Goal: Task Accomplishment & Management: Complete application form

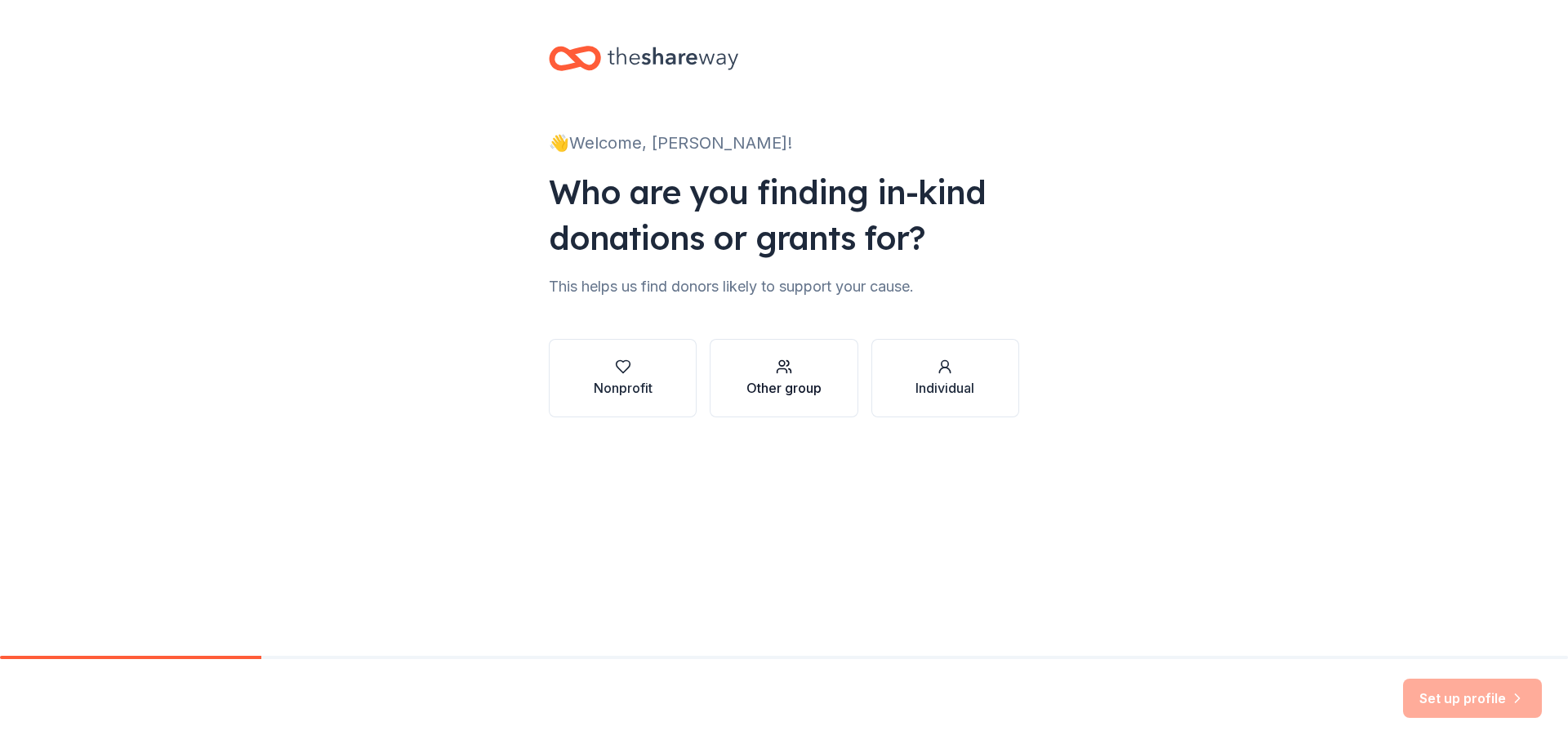
click at [784, 383] on div "Other group" at bounding box center [784, 388] width 75 height 20
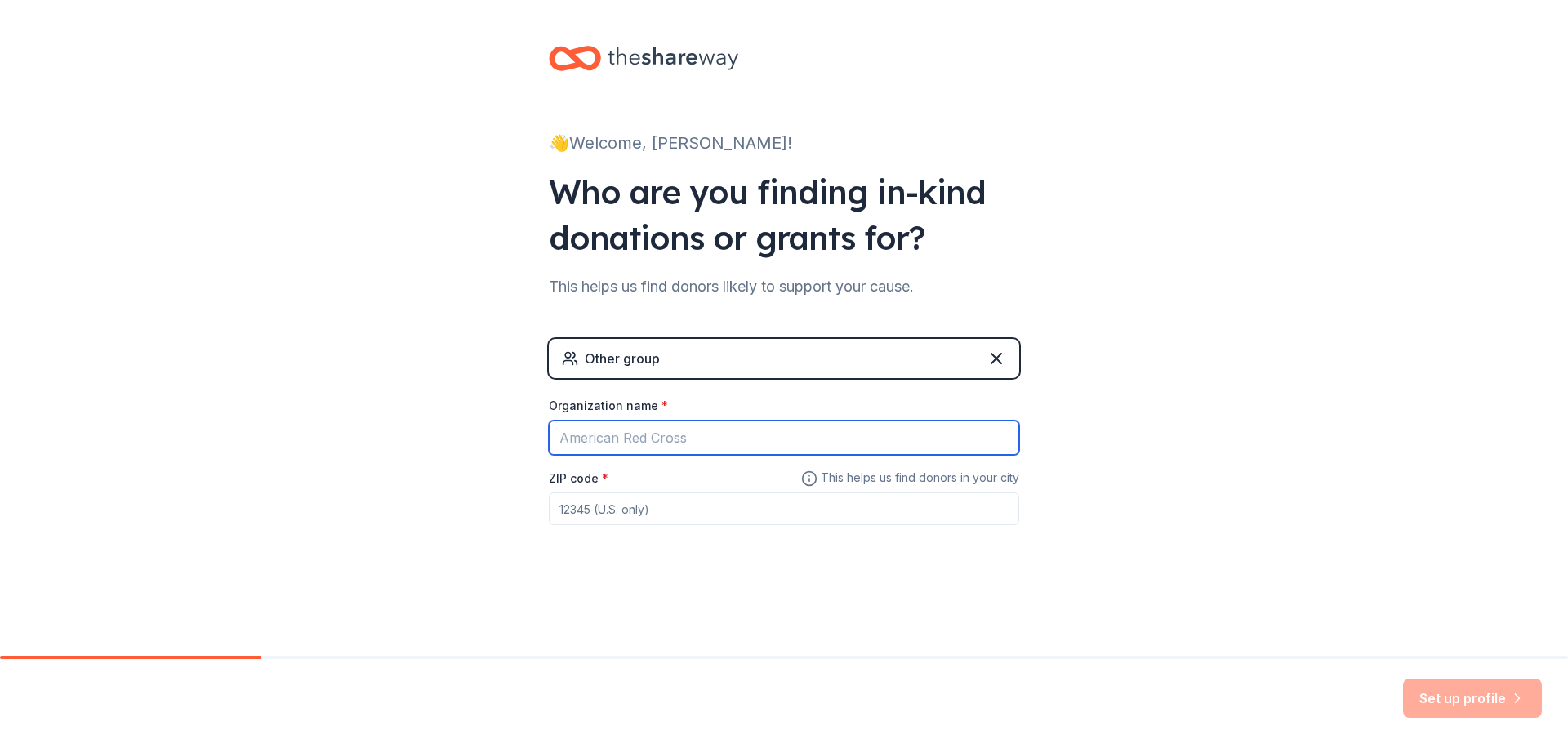
click at [651, 436] on input "Organization name *" at bounding box center [784, 438] width 471 height 34
type input "Social Determinents of Health-Solutions Lab"
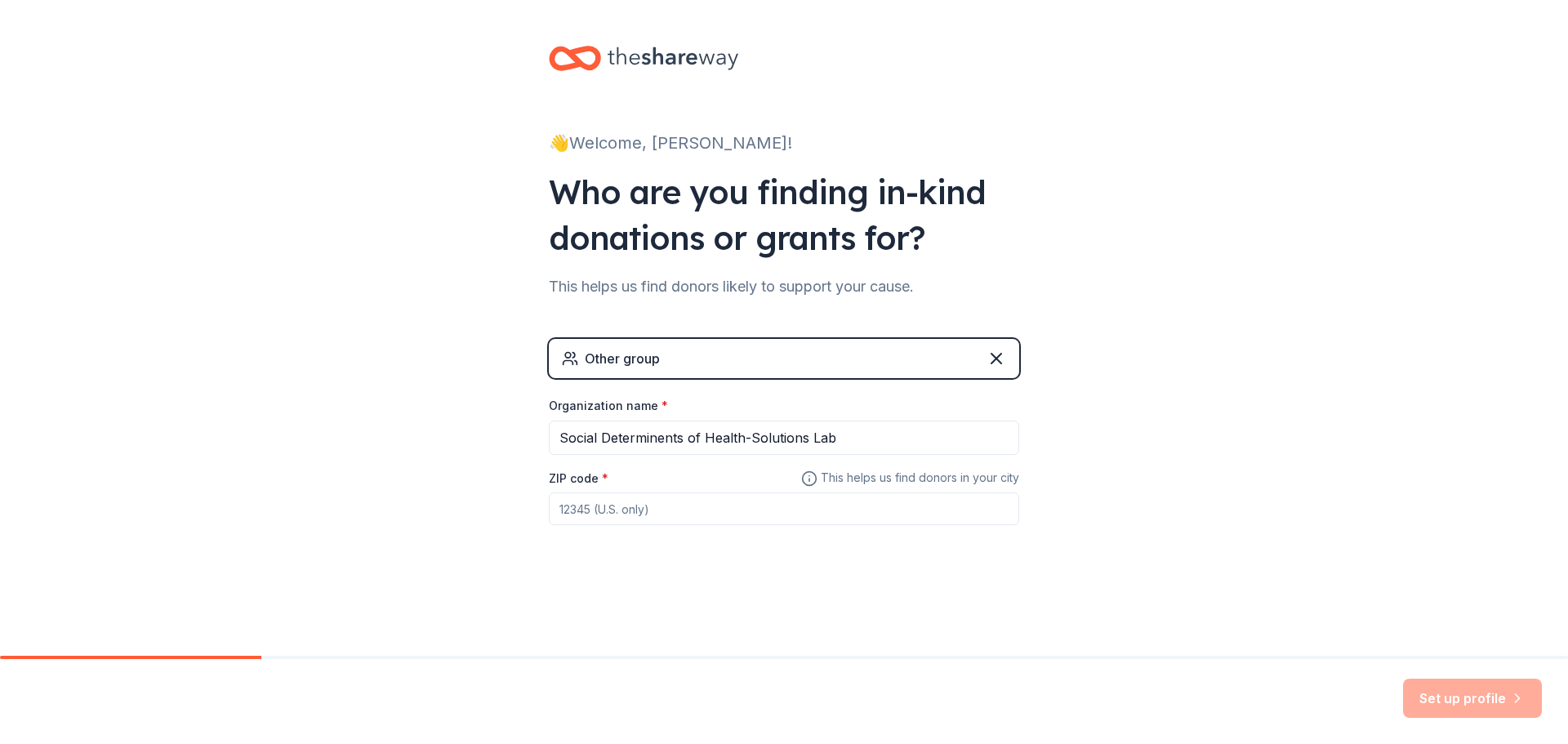
click at [574, 516] on input "ZIP code *" at bounding box center [784, 509] width 471 height 33
type input "48502"
click at [1438, 692] on button "Set up profile" at bounding box center [1472, 698] width 139 height 39
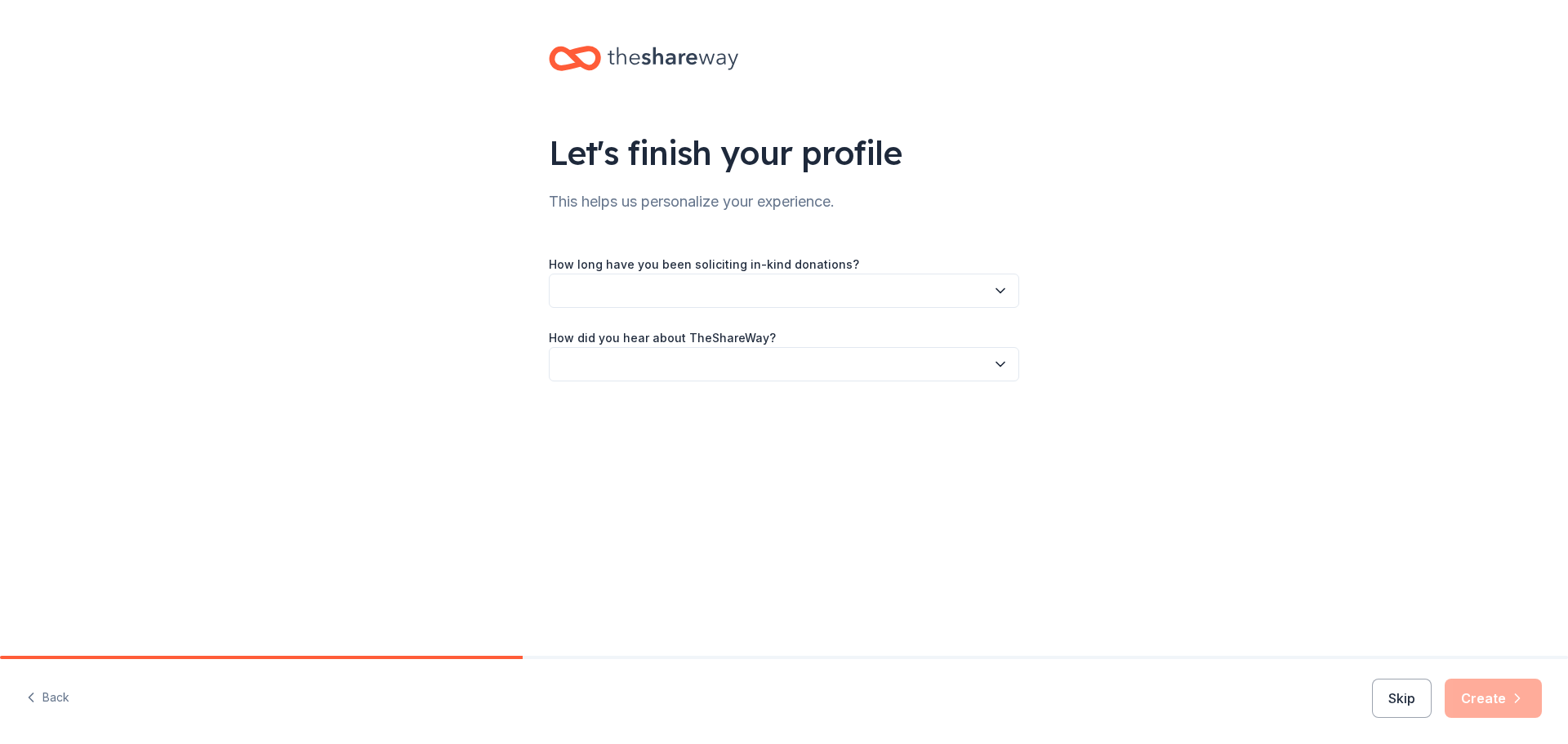
click at [996, 289] on icon "button" at bounding box center [1000, 291] width 8 height 4
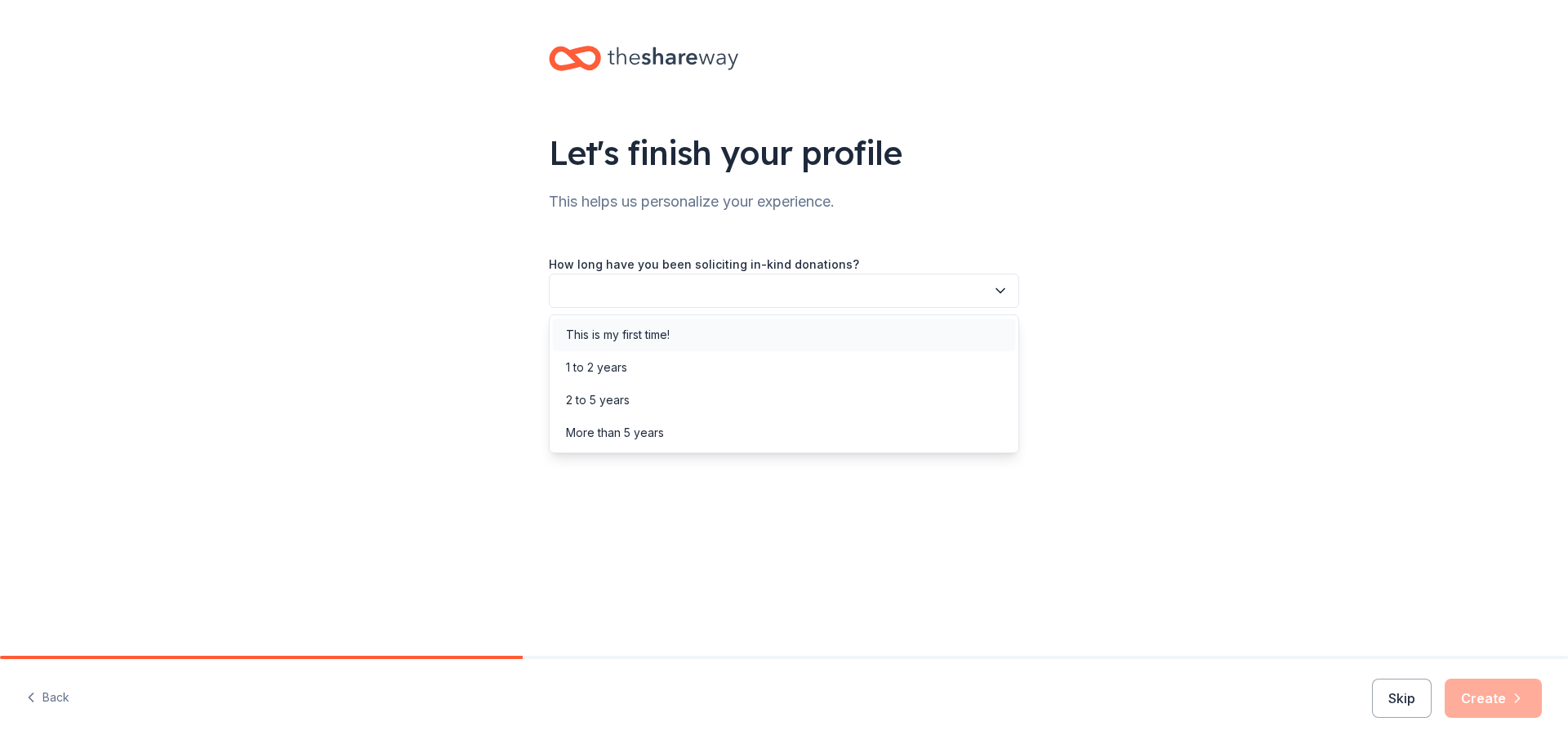
click at [704, 337] on div "This is my first time!" at bounding box center [784, 335] width 462 height 33
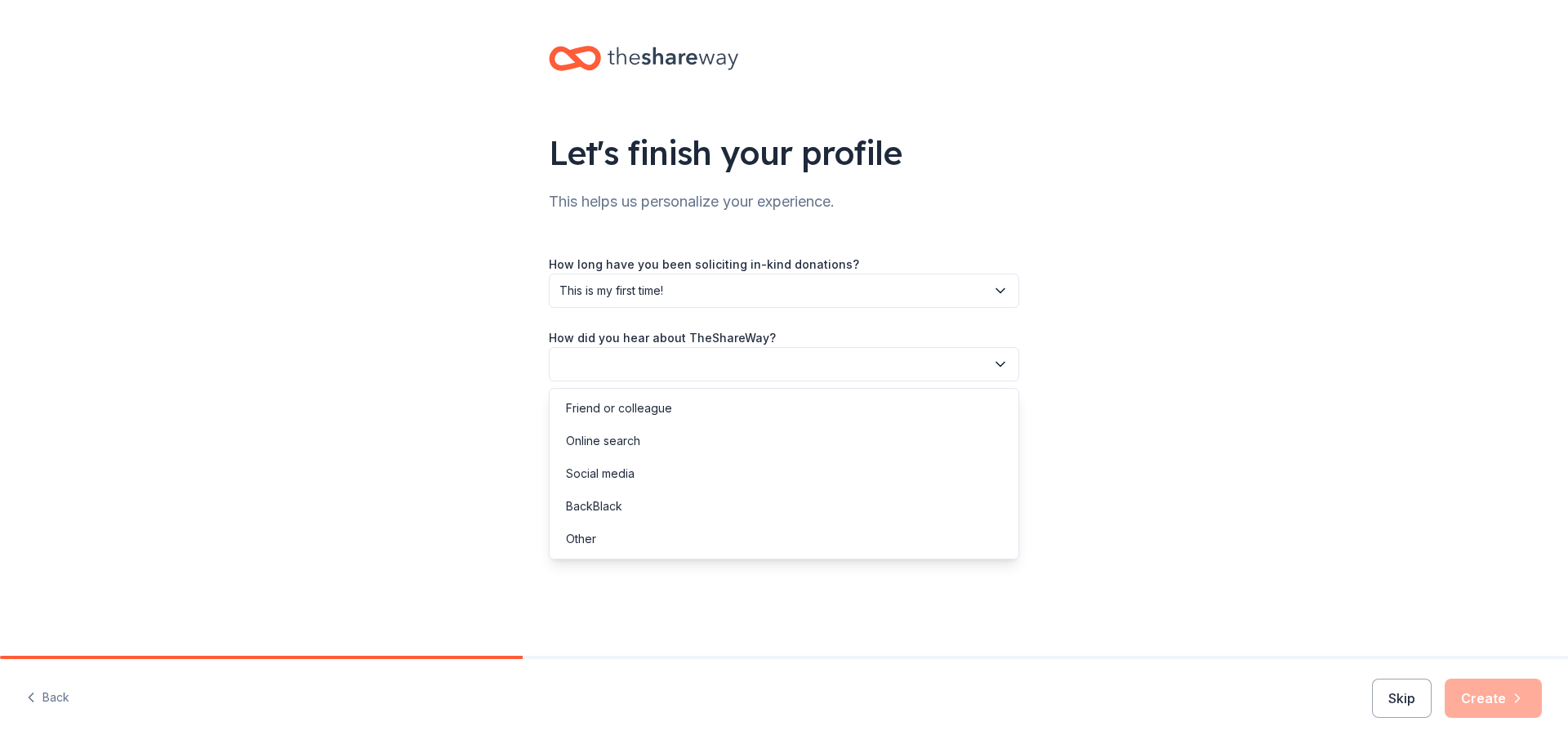
click at [995, 362] on icon "button" at bounding box center [1000, 364] width 16 height 16
click at [659, 474] on div "Social media" at bounding box center [784, 474] width 462 height 33
click at [1489, 703] on button "Create" at bounding box center [1492, 698] width 97 height 39
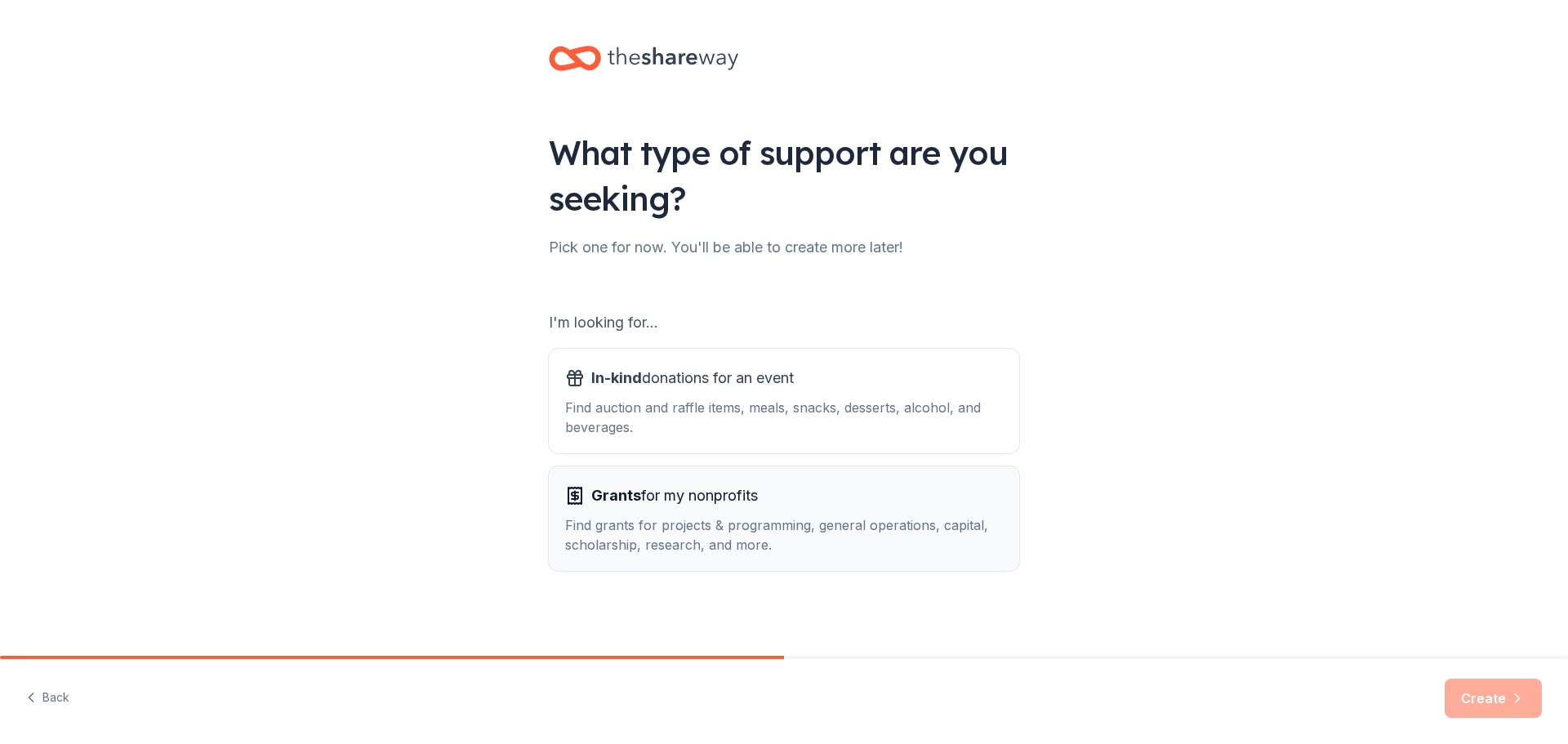
click at [648, 503] on span "Grants for my nonprofits" at bounding box center [675, 496] width 167 height 26
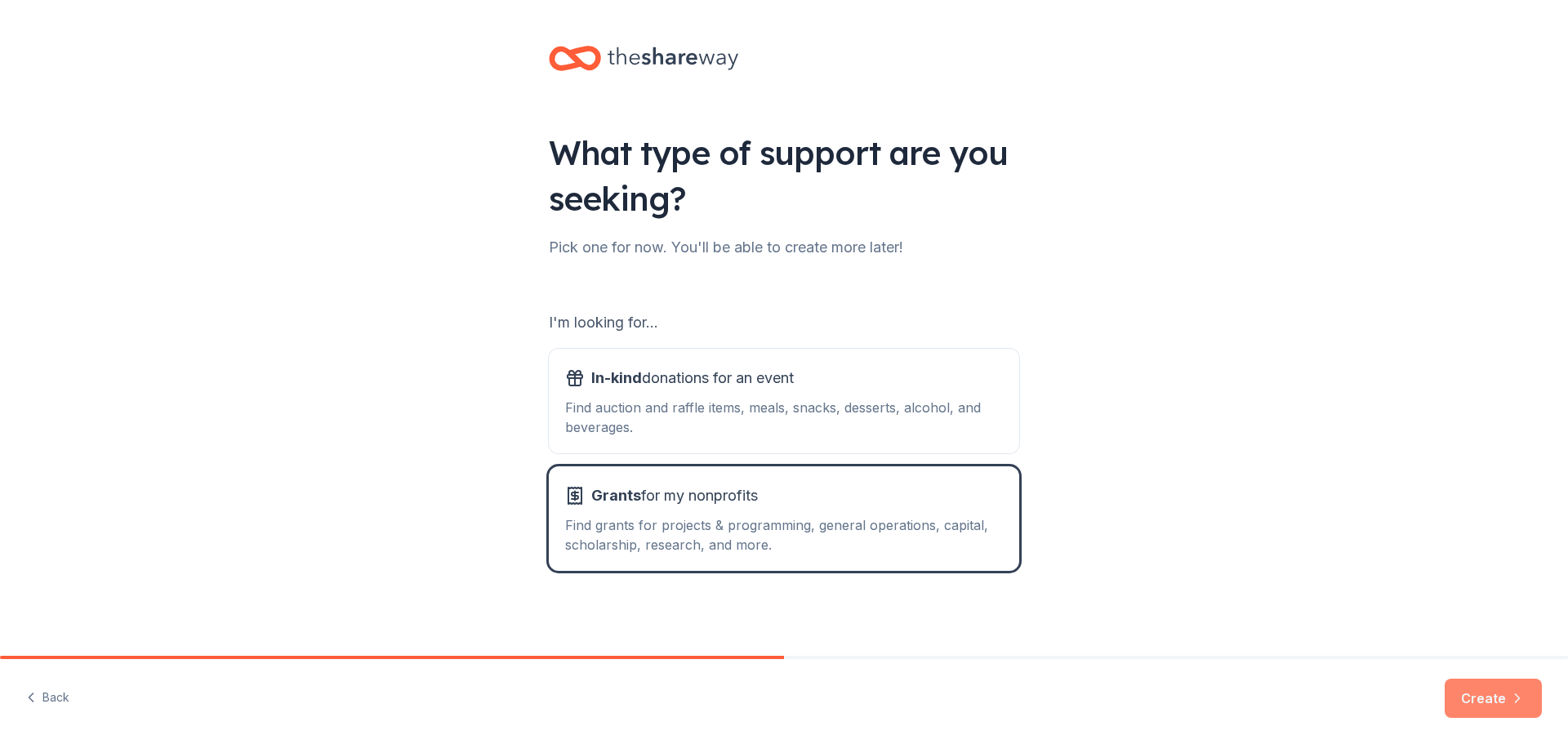
click at [1480, 695] on button "Create" at bounding box center [1492, 698] width 97 height 39
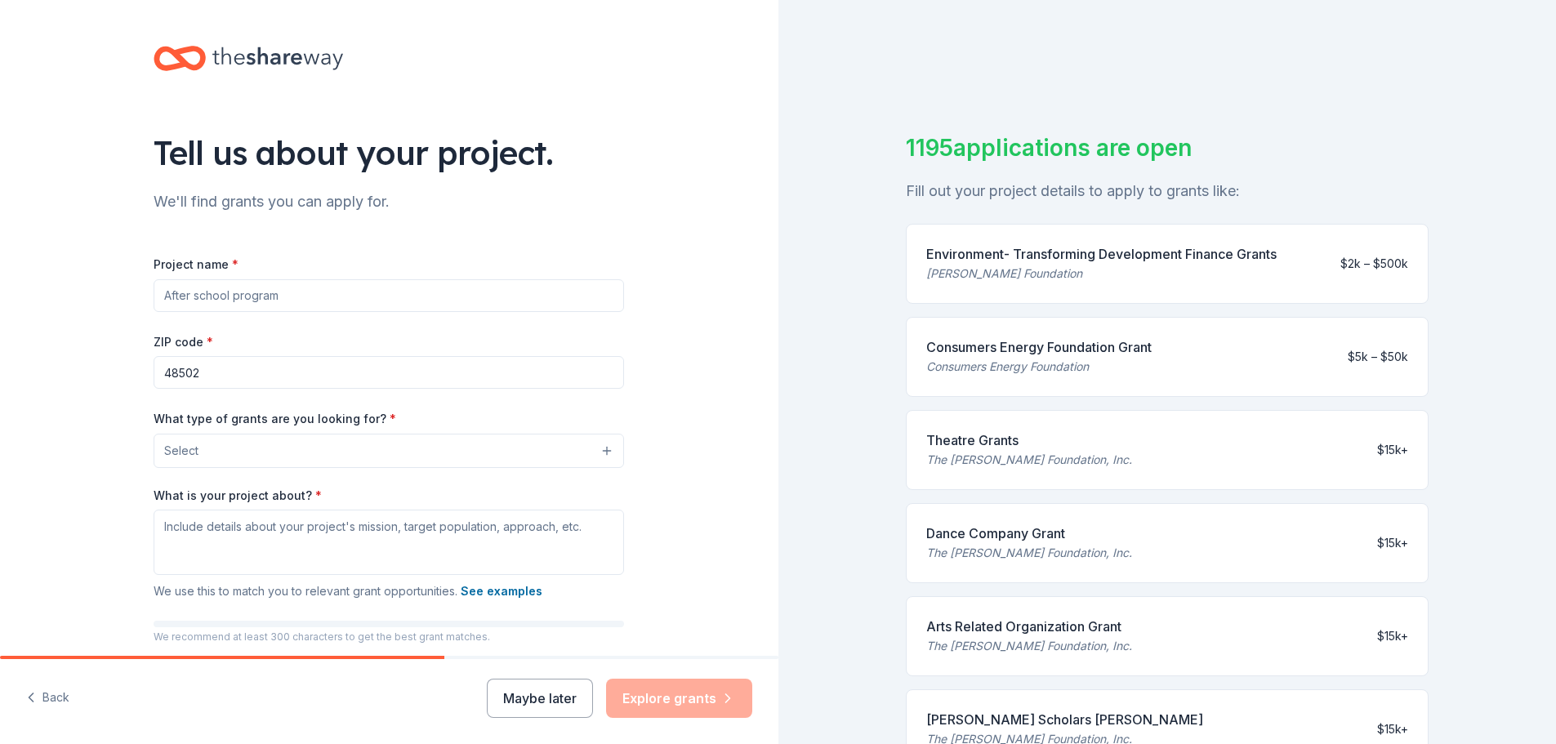
click at [158, 292] on input "Project name *" at bounding box center [389, 295] width 471 height 33
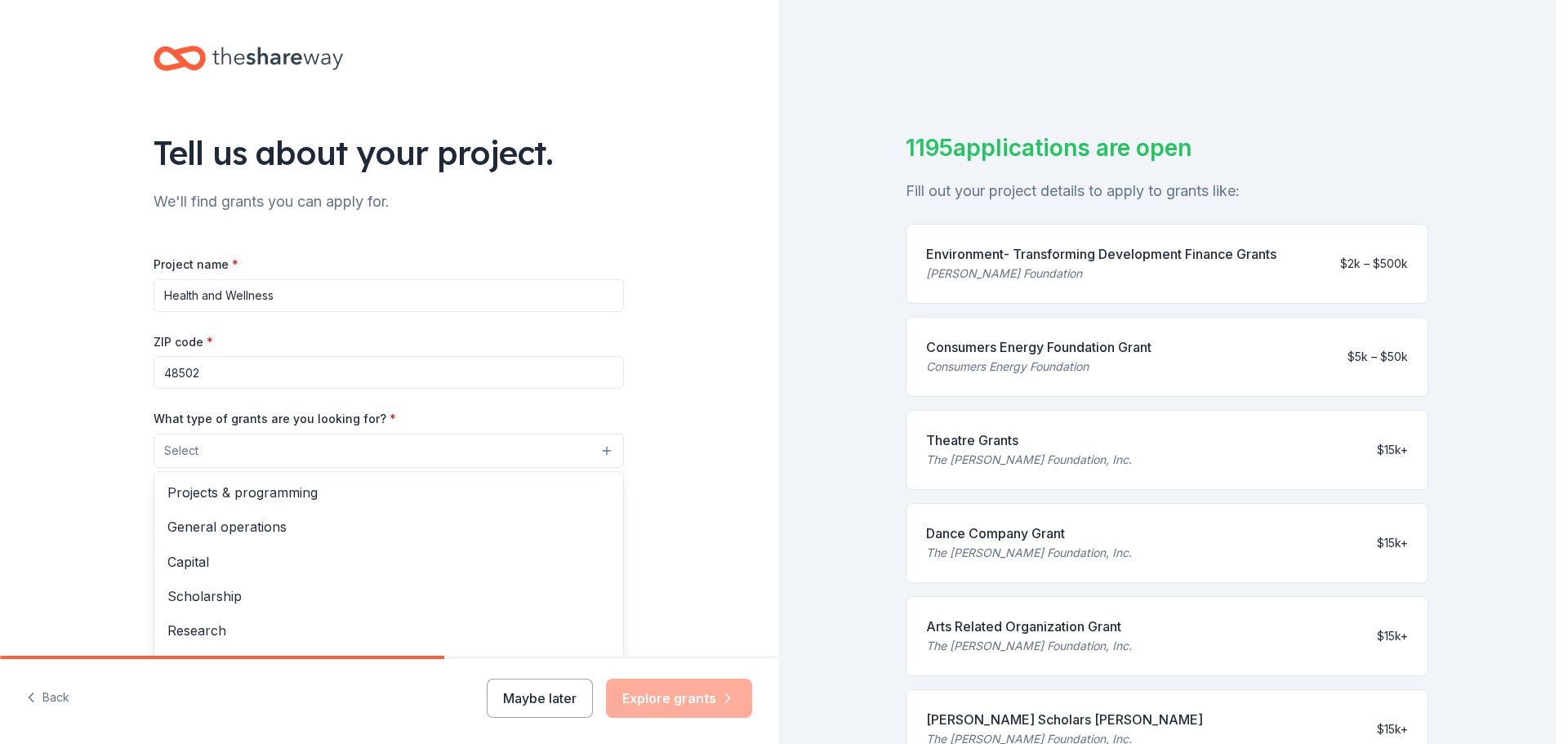
click at [594, 447] on button "Select" at bounding box center [389, 451] width 471 height 34
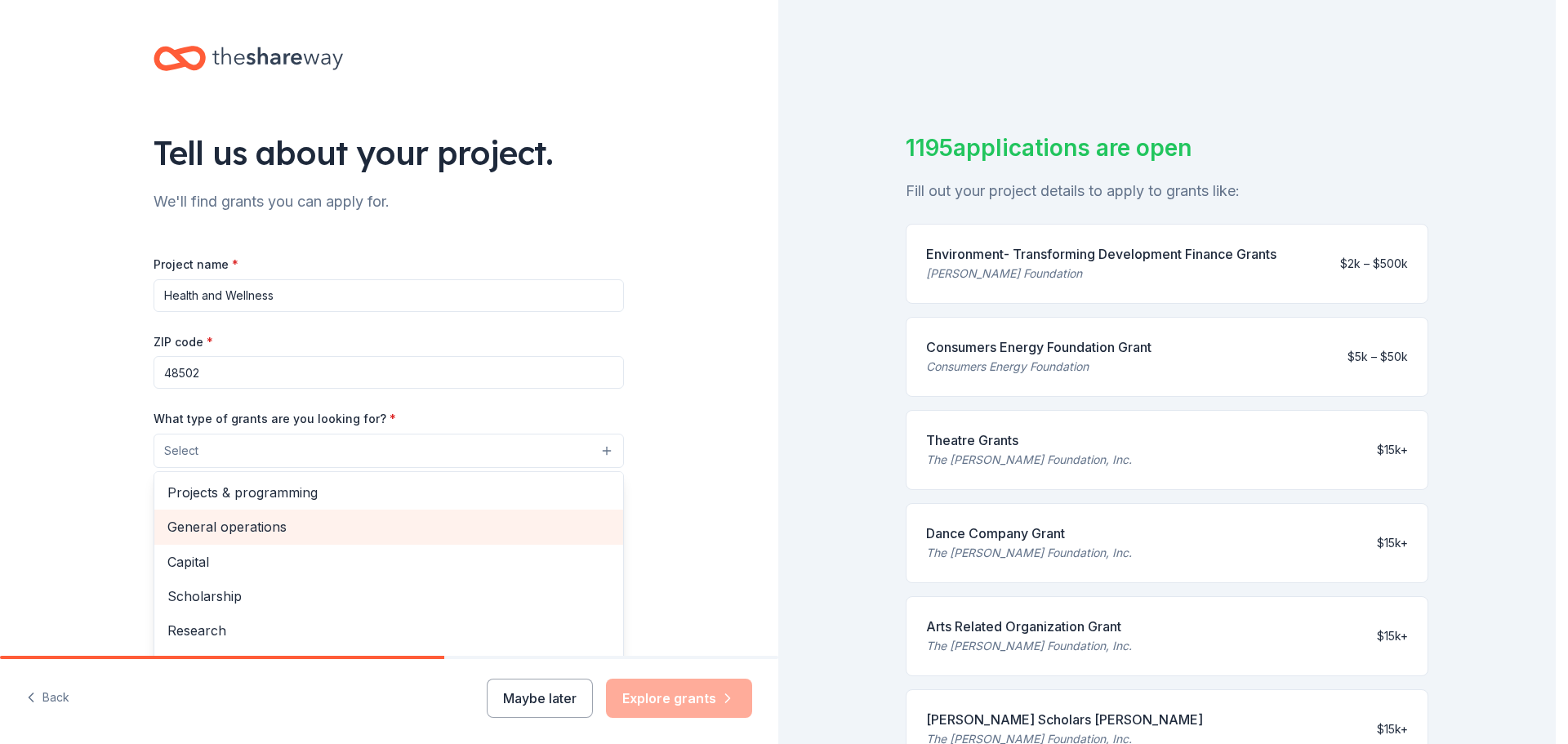
click at [314, 529] on span "General operations" at bounding box center [388, 526] width 443 height 21
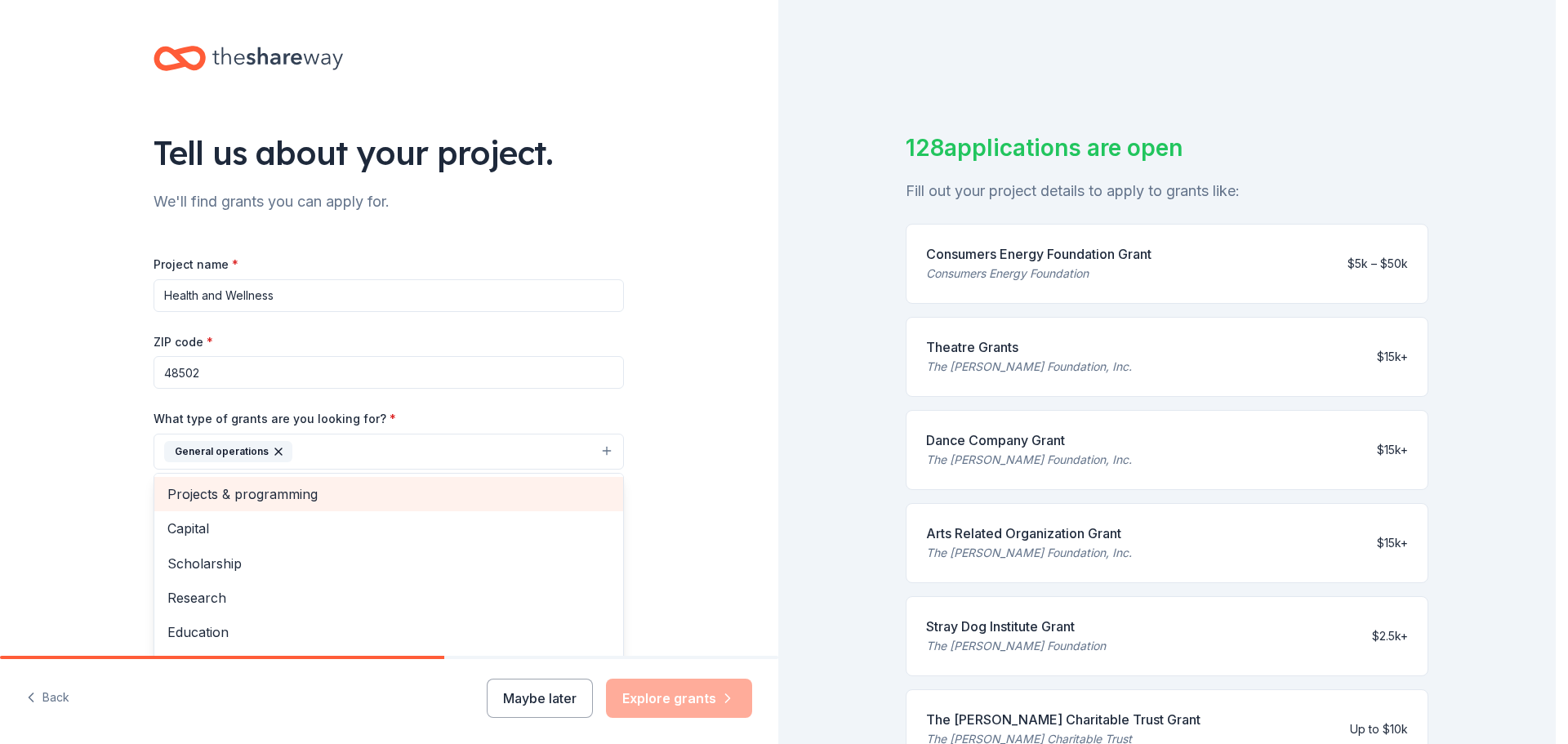
click at [299, 499] on span "Projects & programming" at bounding box center [388, 494] width 443 height 21
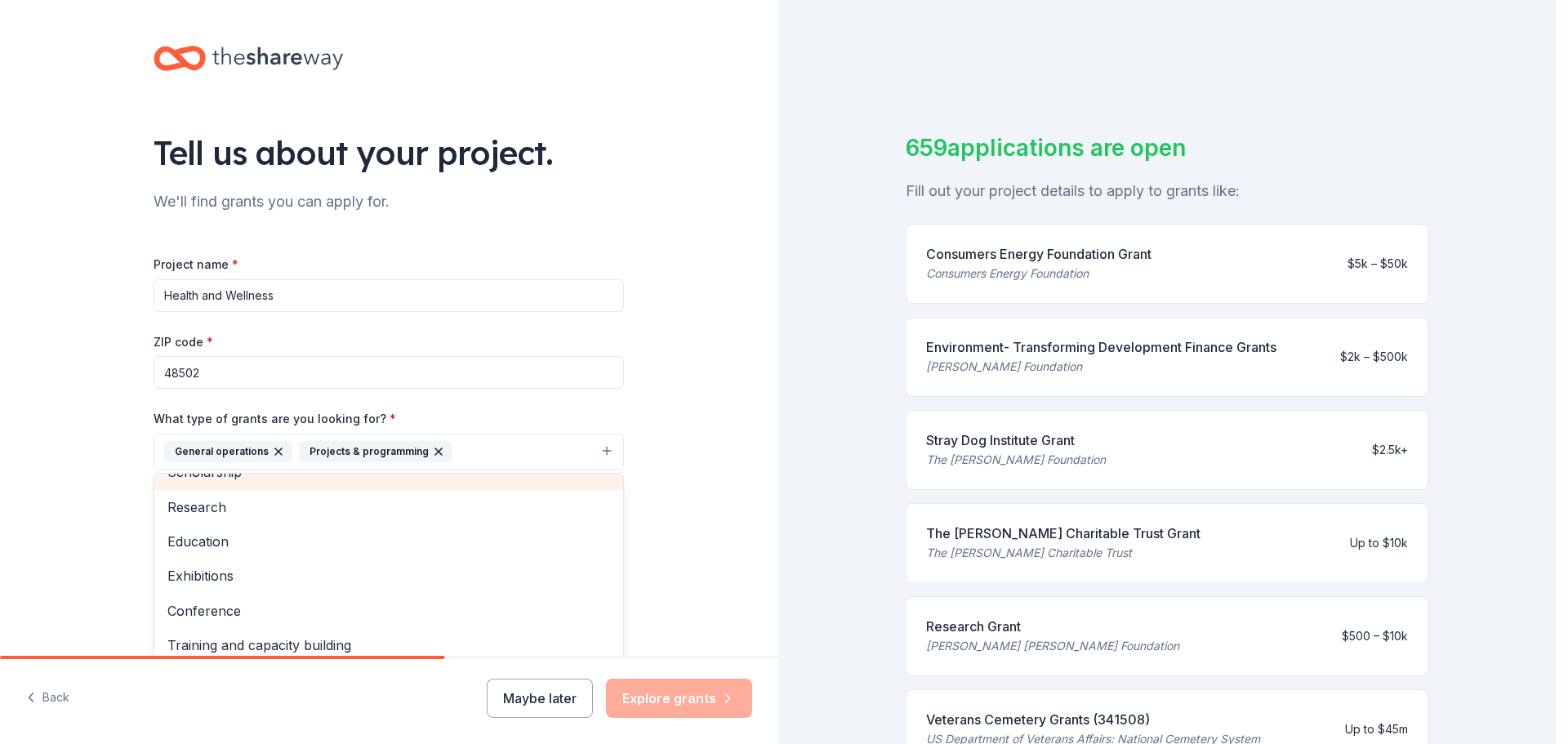
scroll to position [82, 0]
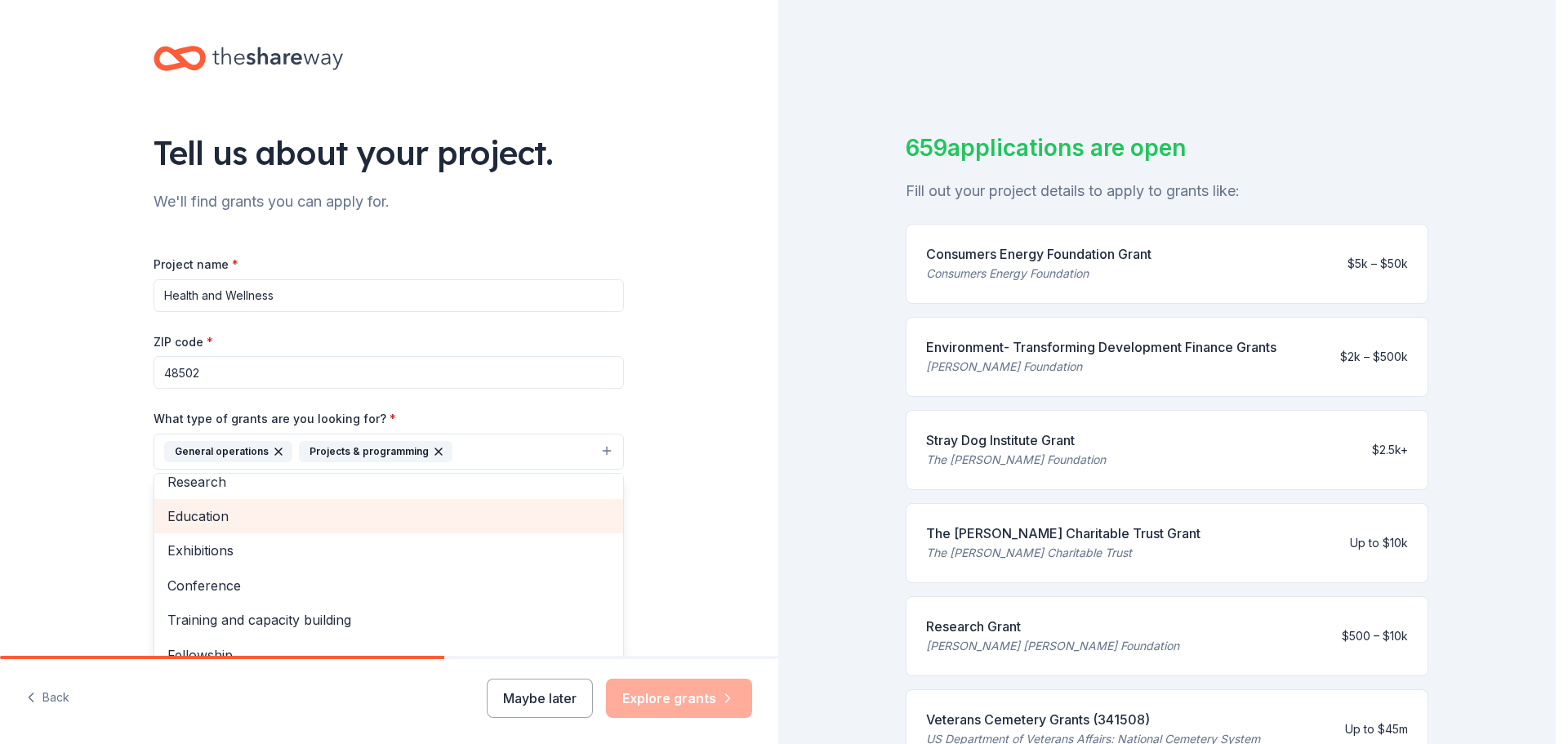
click at [308, 522] on span "Education" at bounding box center [388, 516] width 443 height 21
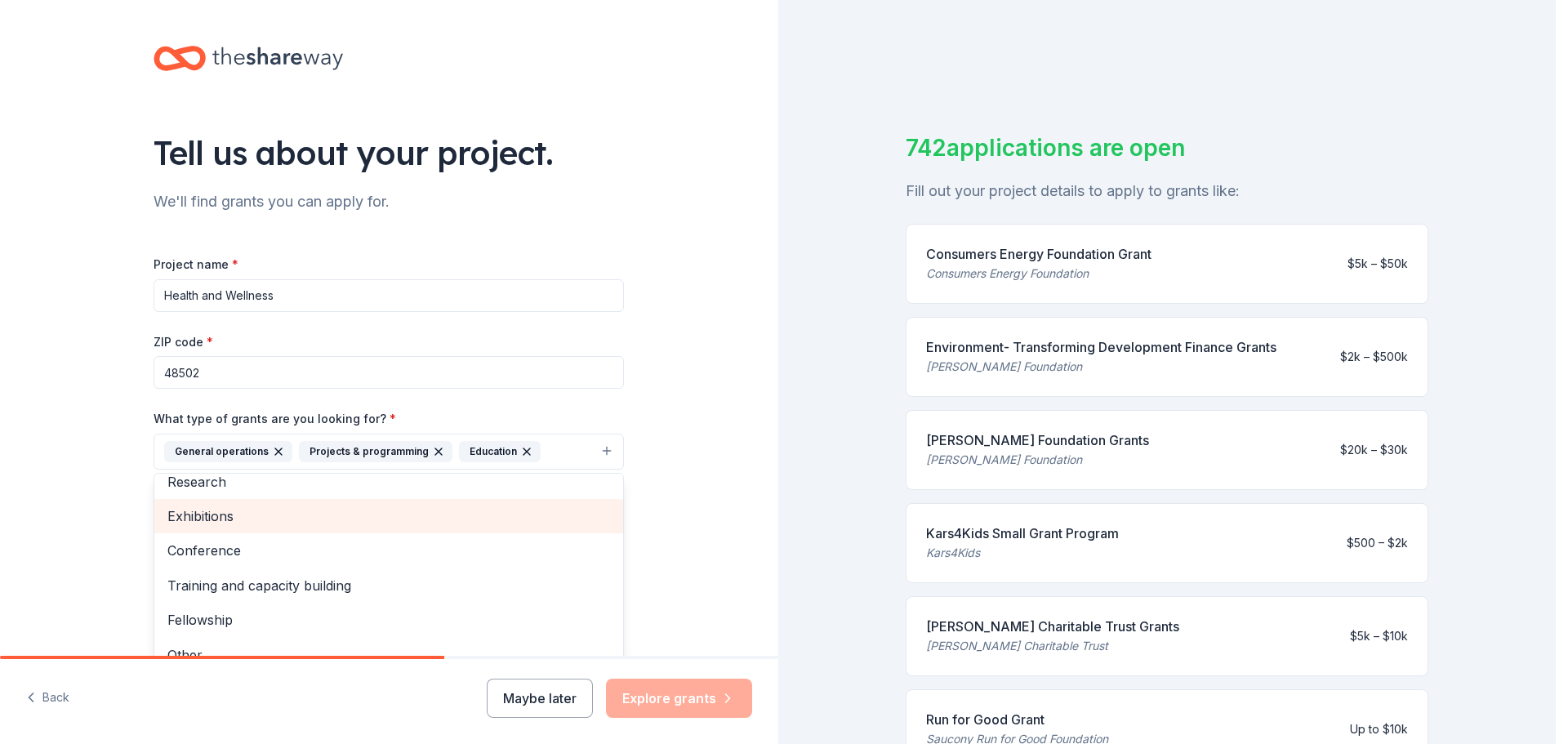
scroll to position [89, 0]
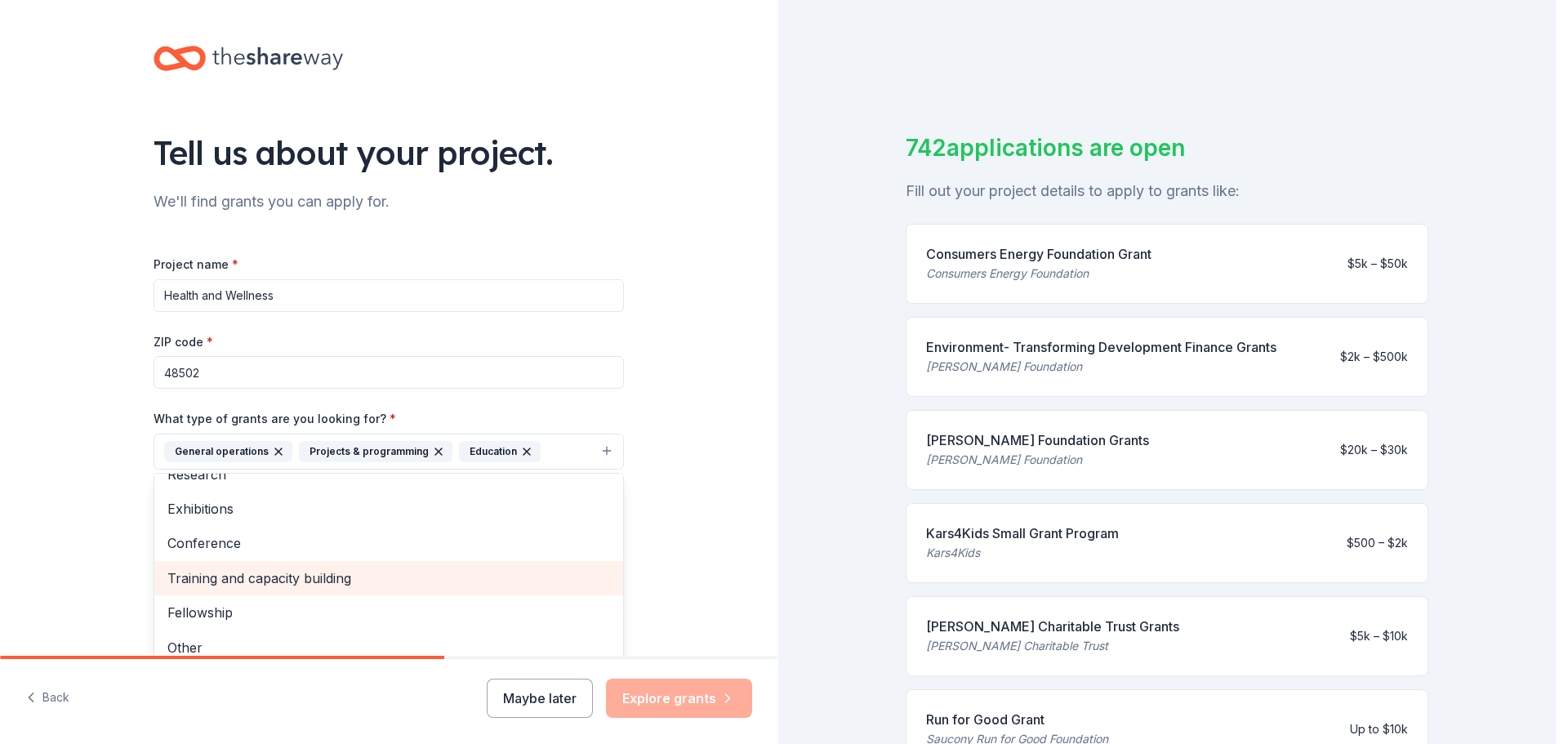
click at [319, 578] on span "Training and capacity building" at bounding box center [388, 578] width 443 height 21
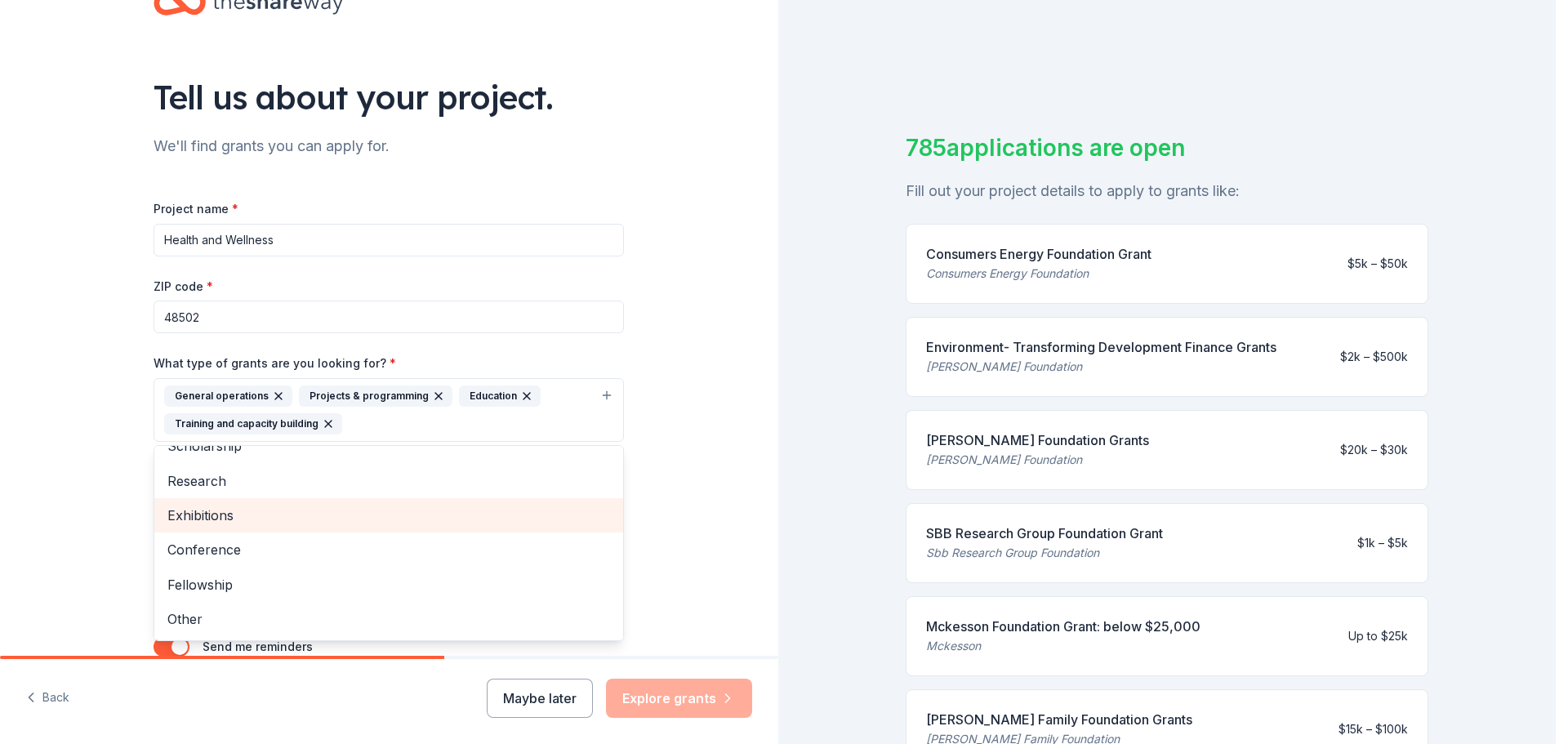
scroll to position [82, 0]
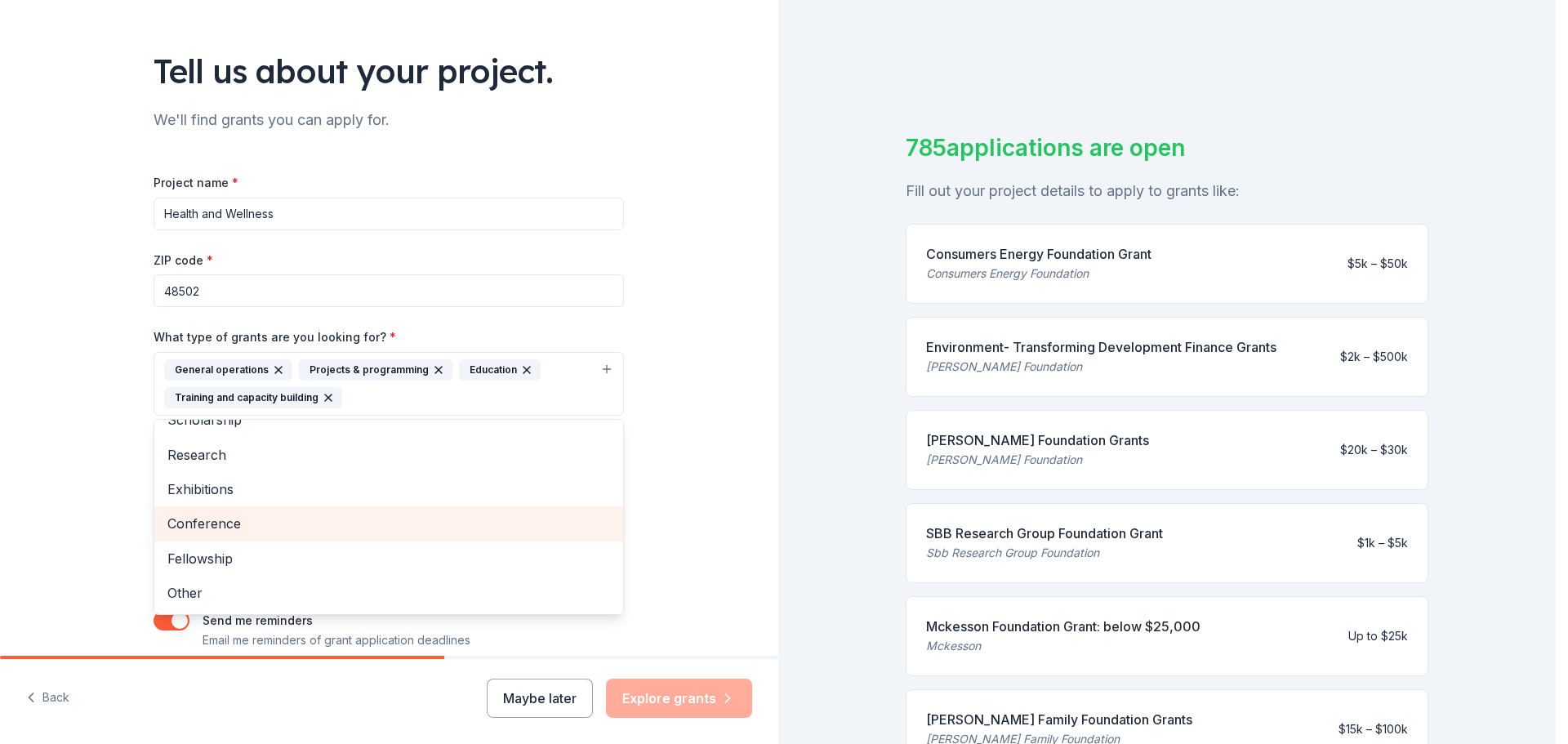
click at [321, 525] on span "Conference" at bounding box center [388, 523] width 443 height 21
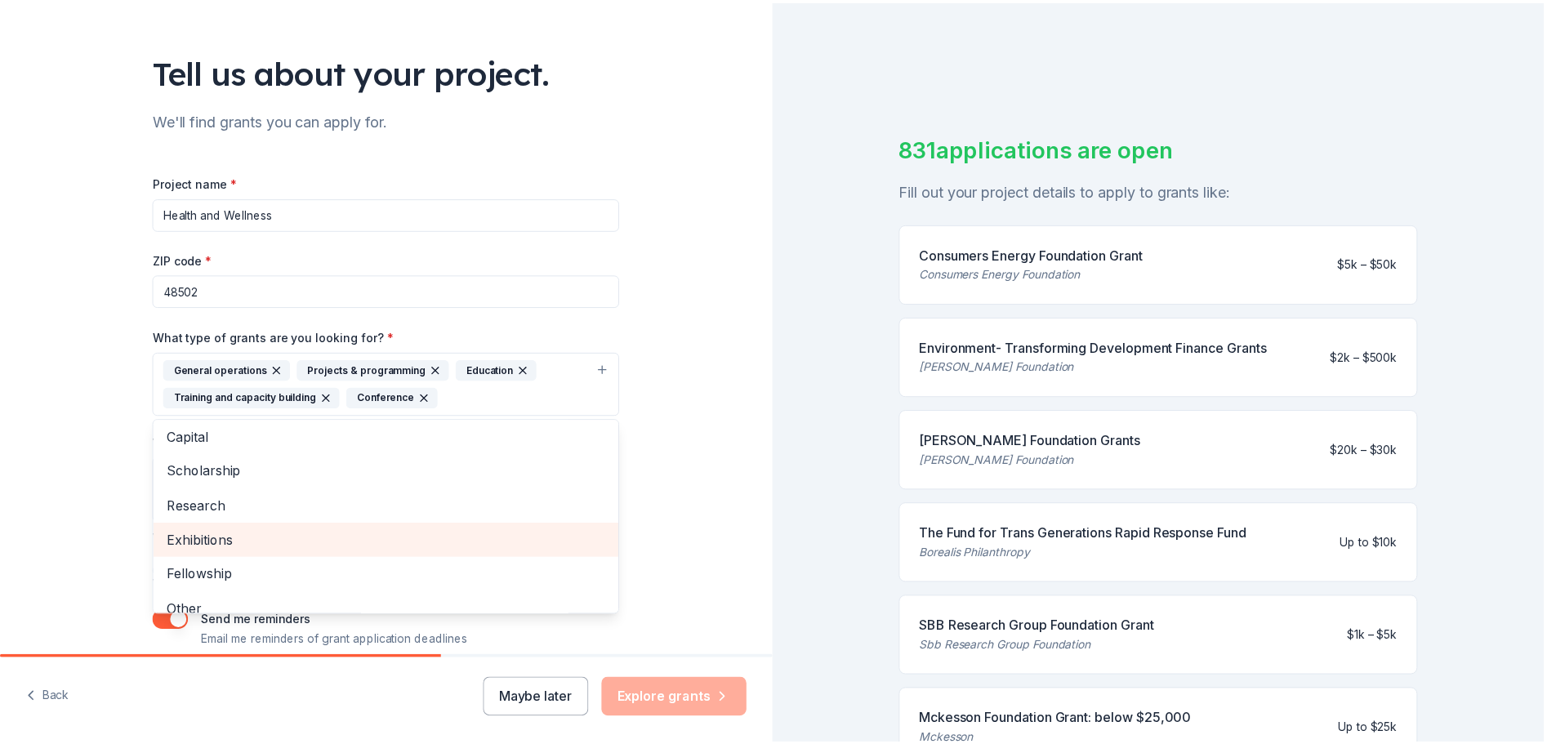
scroll to position [0, 0]
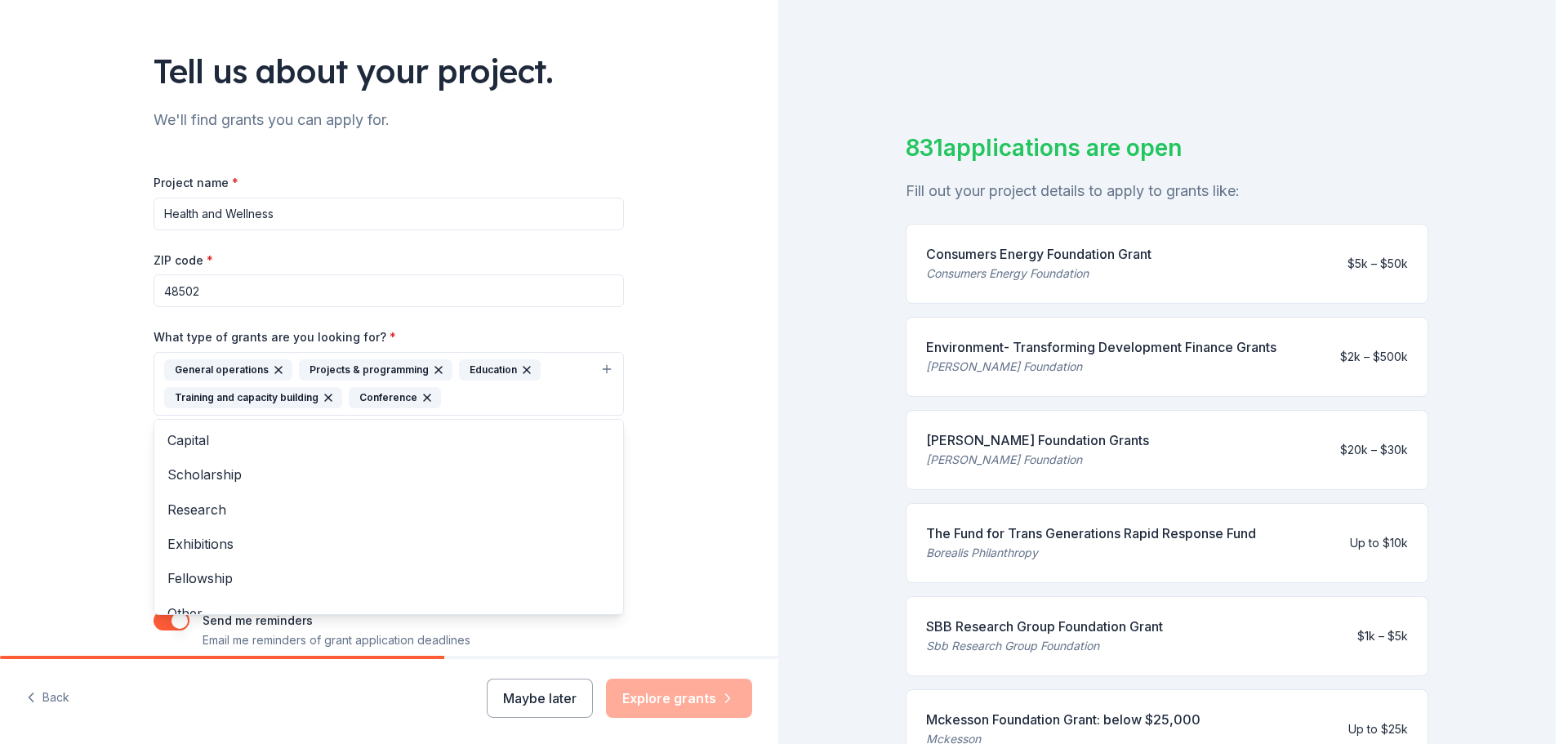
click at [277, 213] on div "Project name * Health and Wellness ZIP code * 48502 What type of grants are you…" at bounding box center [389, 411] width 471 height 478
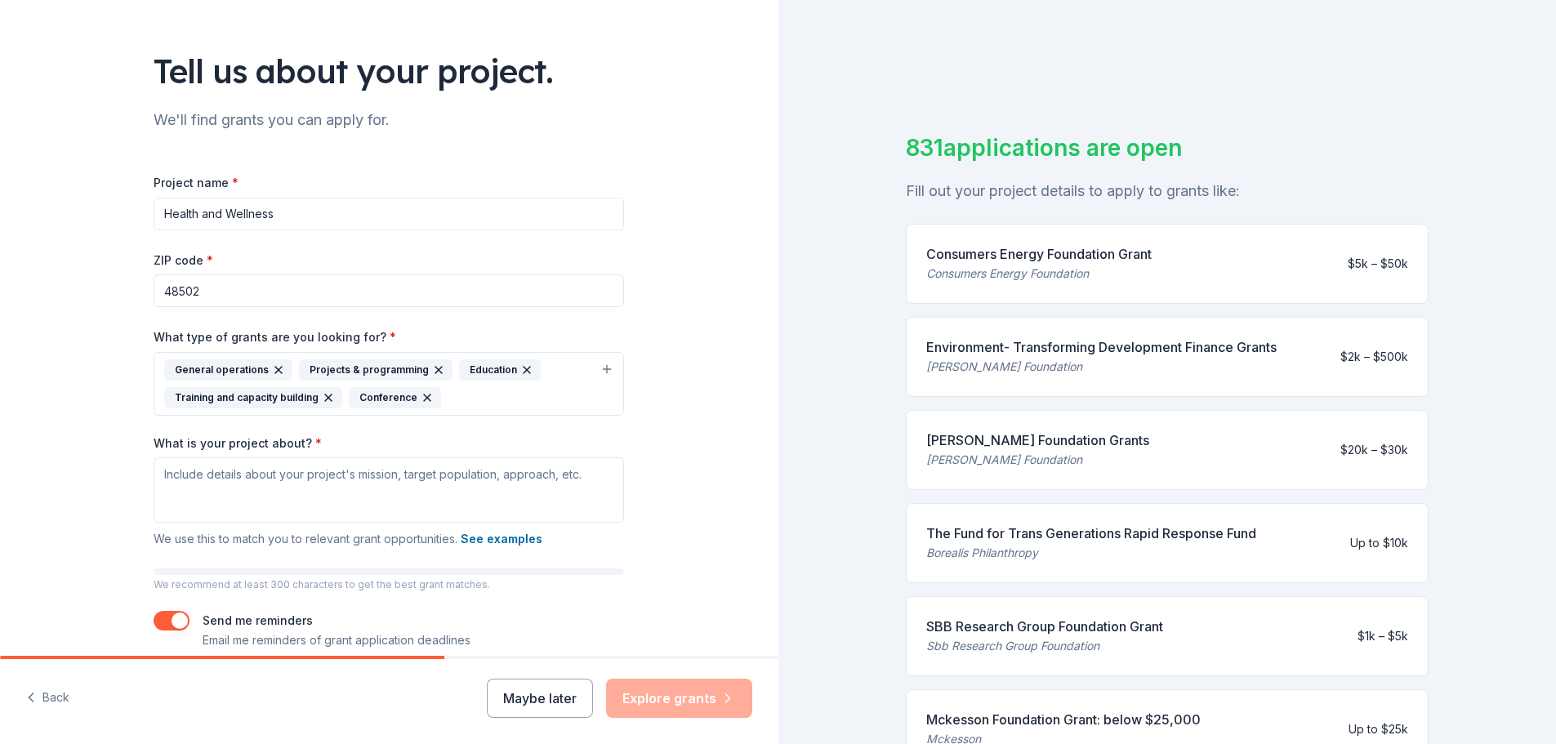
drag, startPoint x: 277, startPoint y: 212, endPoint x: 157, endPoint y: 217, distance: 120.2
click at [157, 217] on input "Health and Wellness" at bounding box center [389, 214] width 471 height 33
type input "Social Determinates of Health Solutions Lab"
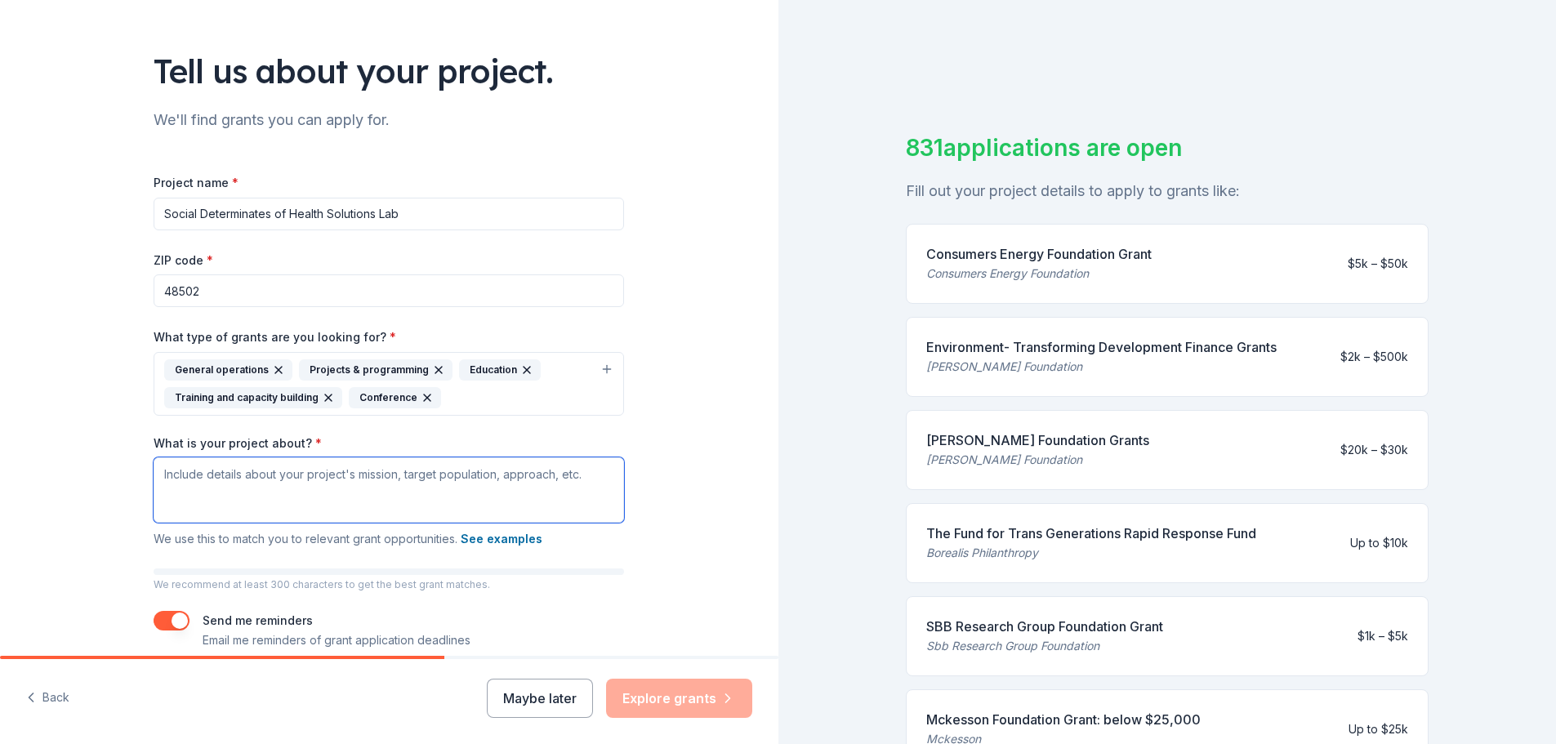
drag, startPoint x: 160, startPoint y: 475, endPoint x: 445, endPoint y: 488, distance: 285.4
click at [445, 488] on textarea "What is your project about? *" at bounding box center [389, 490] width 471 height 65
click at [158, 471] on textarea "What is your project about? *" at bounding box center [389, 490] width 471 height 65
paste textarea "The Social Determinants of Health (SDOH) Solutions Lab is an interdisciplinary …"
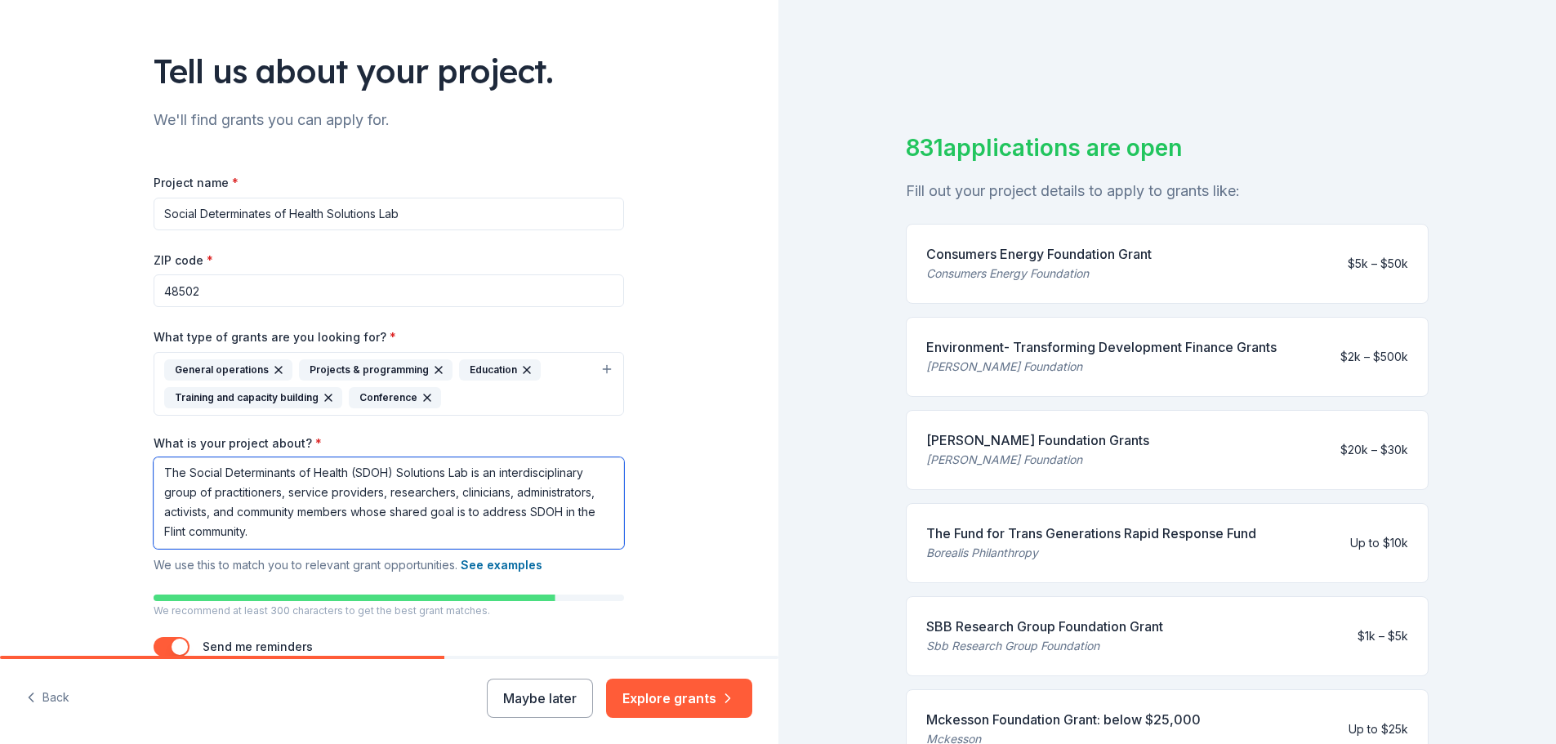
scroll to position [163, 0]
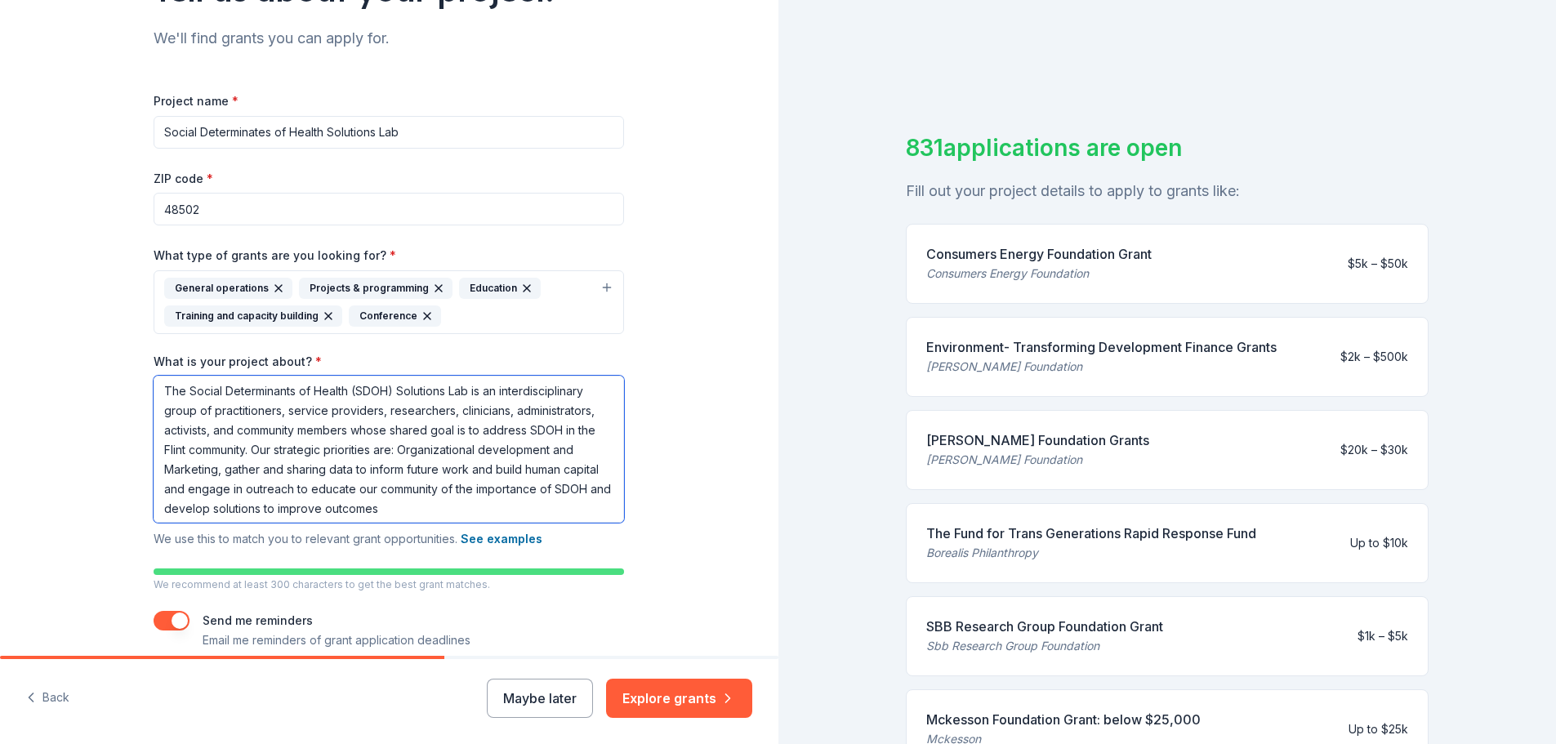
drag, startPoint x: 391, startPoint y: 492, endPoint x: 469, endPoint y: 490, distance: 77.6
click at [469, 490] on textarea "The Social Determinants of Health (SDOH) Solutions Lab is an interdisciplinary …" at bounding box center [389, 449] width 471 height 147
click at [389, 513] on textarea "The Social Determinants of Health (SDOH) Solutions Lab is an interdisciplinary …" at bounding box center [389, 449] width 471 height 147
drag, startPoint x: 576, startPoint y: 507, endPoint x: 150, endPoint y: 380, distance: 445.1
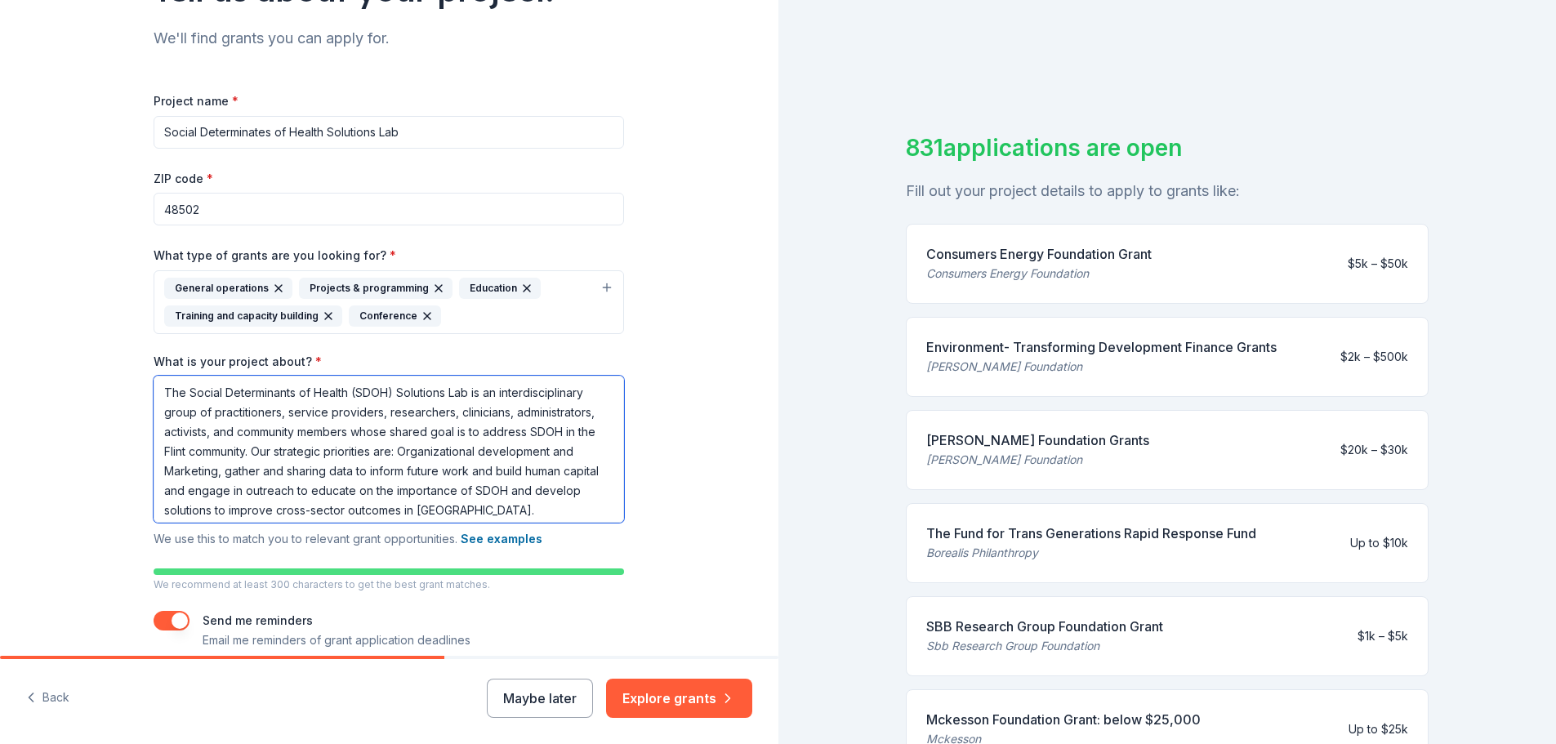
click at [154, 380] on textarea "The Social Determinants of Health (SDOH) Solutions Lab is an interdisciplinary …" at bounding box center [389, 449] width 471 height 147
click at [156, 390] on textarea "The Social Determinants of Health (SDOH) Solutions Lab is an interdisciplinary …" at bounding box center [389, 449] width 471 height 147
drag, startPoint x: 156, startPoint y: 390, endPoint x: 596, endPoint y: 515, distance: 457.0
click at [596, 515] on textarea "The Social Determinants of Health (SDOH) Solutions Lab is an interdisciplinary …" at bounding box center [389, 449] width 471 height 147
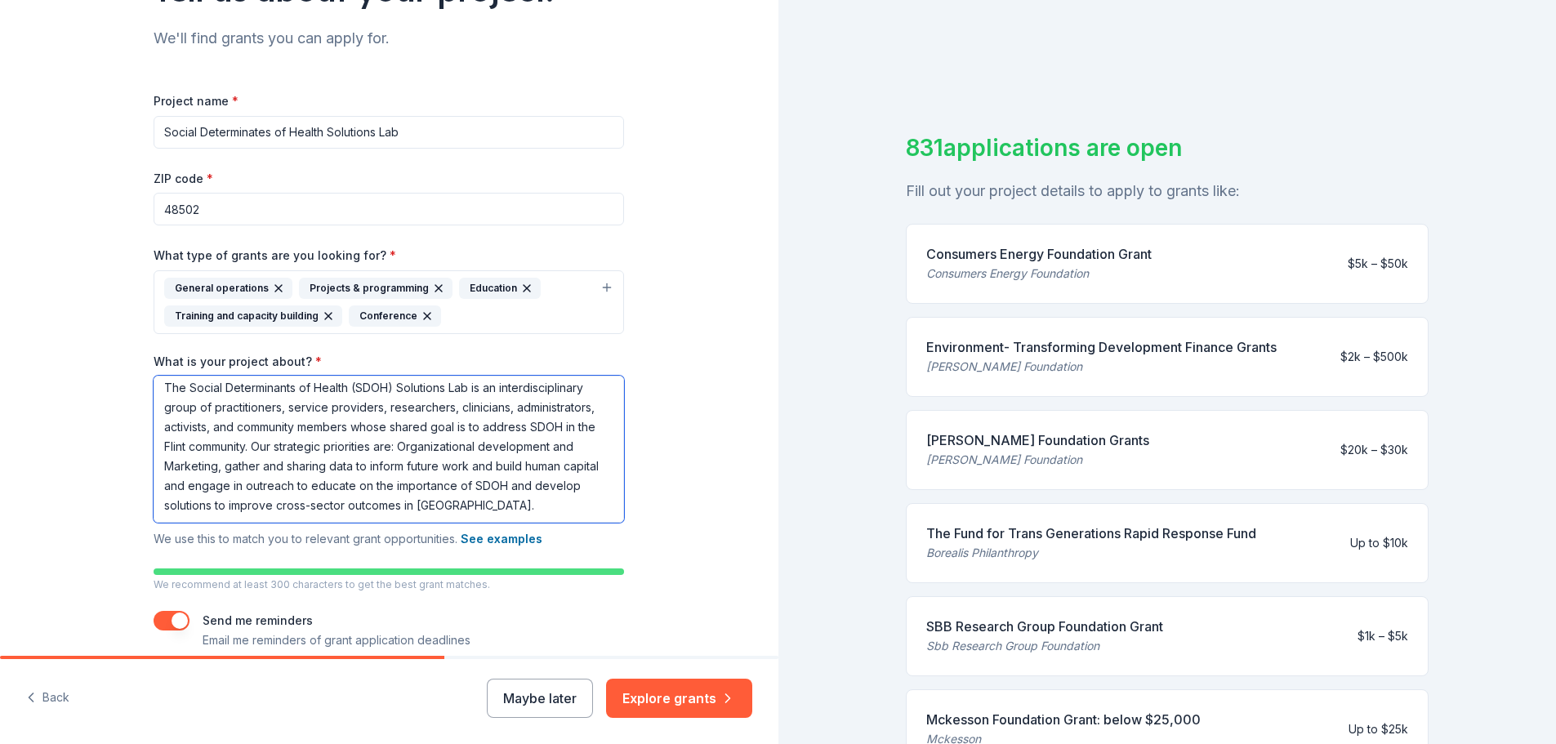
paste textarea "collective of practitioners, service providers, researchers, clinicians, admini…"
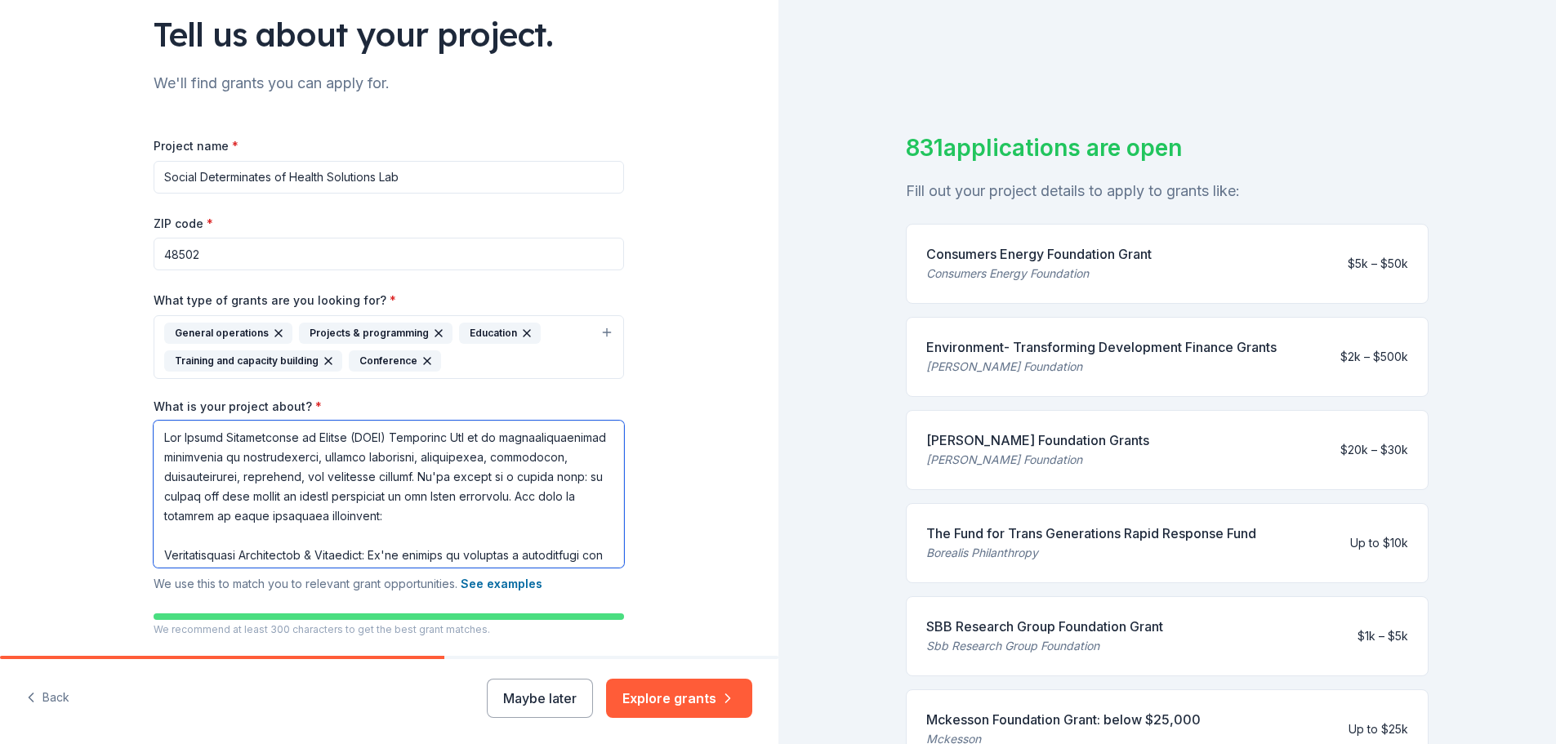
scroll to position [163, 0]
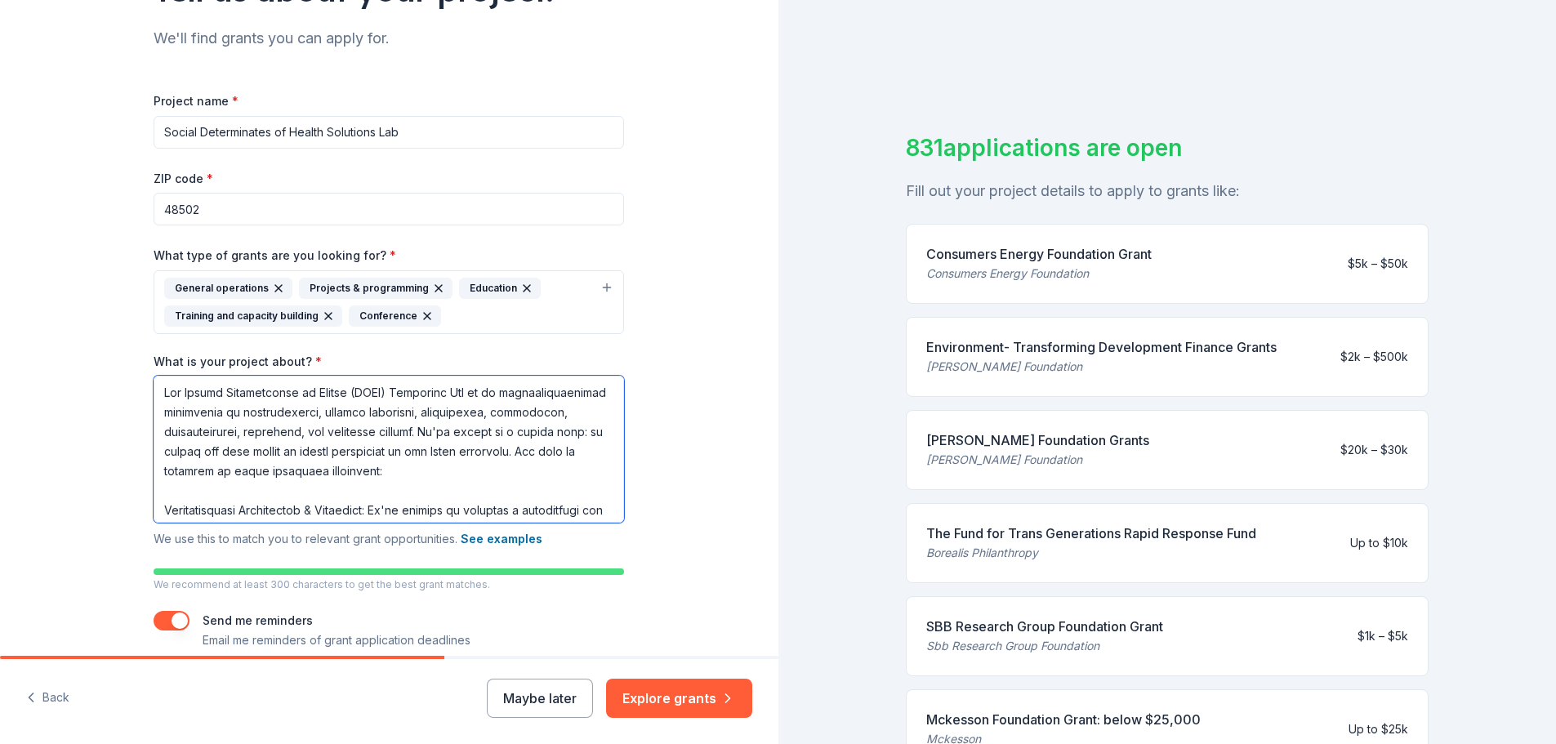
click at [417, 477] on textarea "What is your project about? *" at bounding box center [389, 449] width 471 height 147
drag, startPoint x: 381, startPoint y: 489, endPoint x: 154, endPoint y: 489, distance: 226.3
click at [154, 489] on textarea "What is your project about? *" at bounding box center [389, 449] width 471 height 147
click at [502, 467] on textarea "What is your project about? *" at bounding box center [389, 449] width 471 height 147
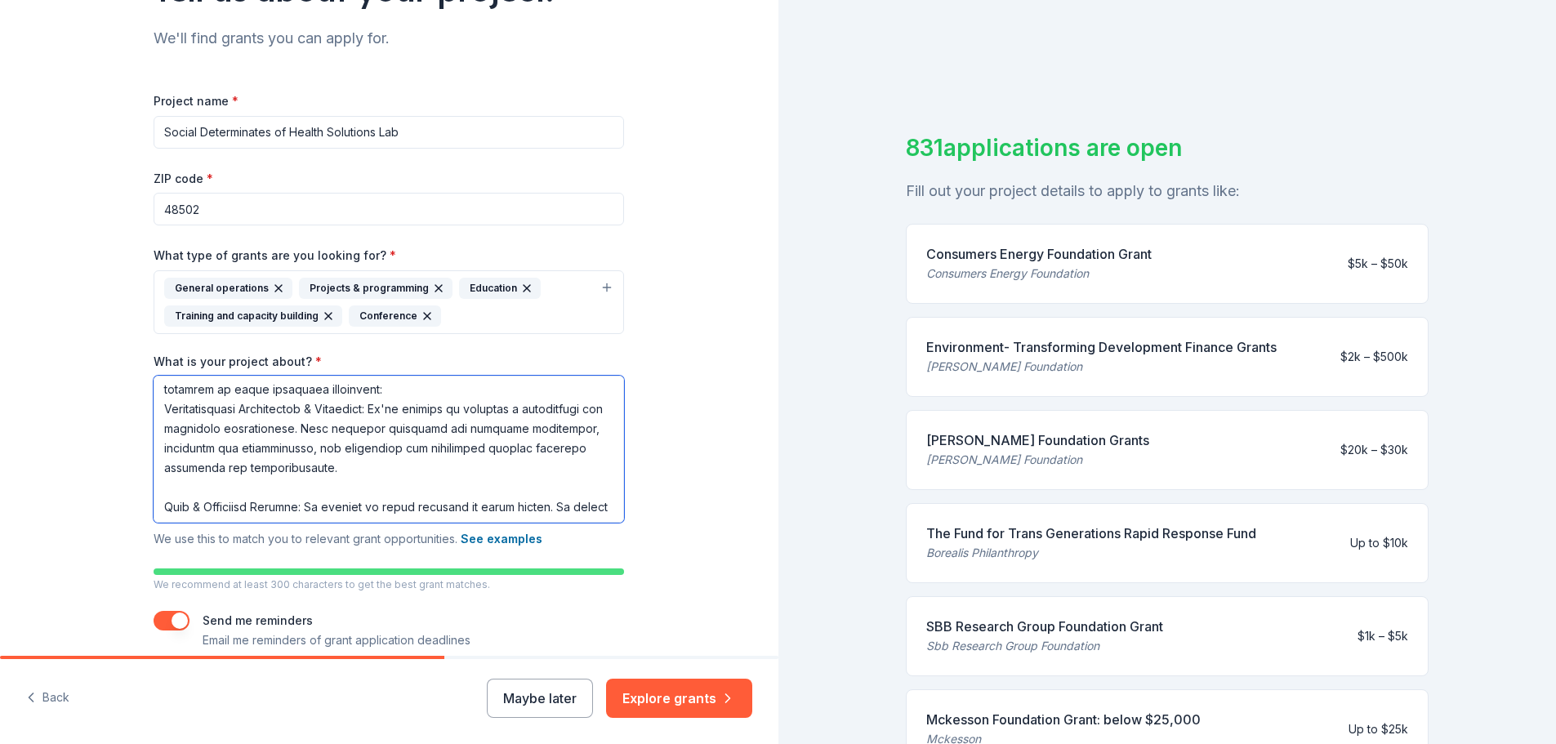
click at [393, 480] on textarea "What is your project about? *" at bounding box center [389, 449] width 471 height 147
click at [183, 405] on textarea "What is your project about? *" at bounding box center [389, 449] width 471 height 147
click at [163, 490] on textarea "What is your project about? *" at bounding box center [389, 449] width 471 height 147
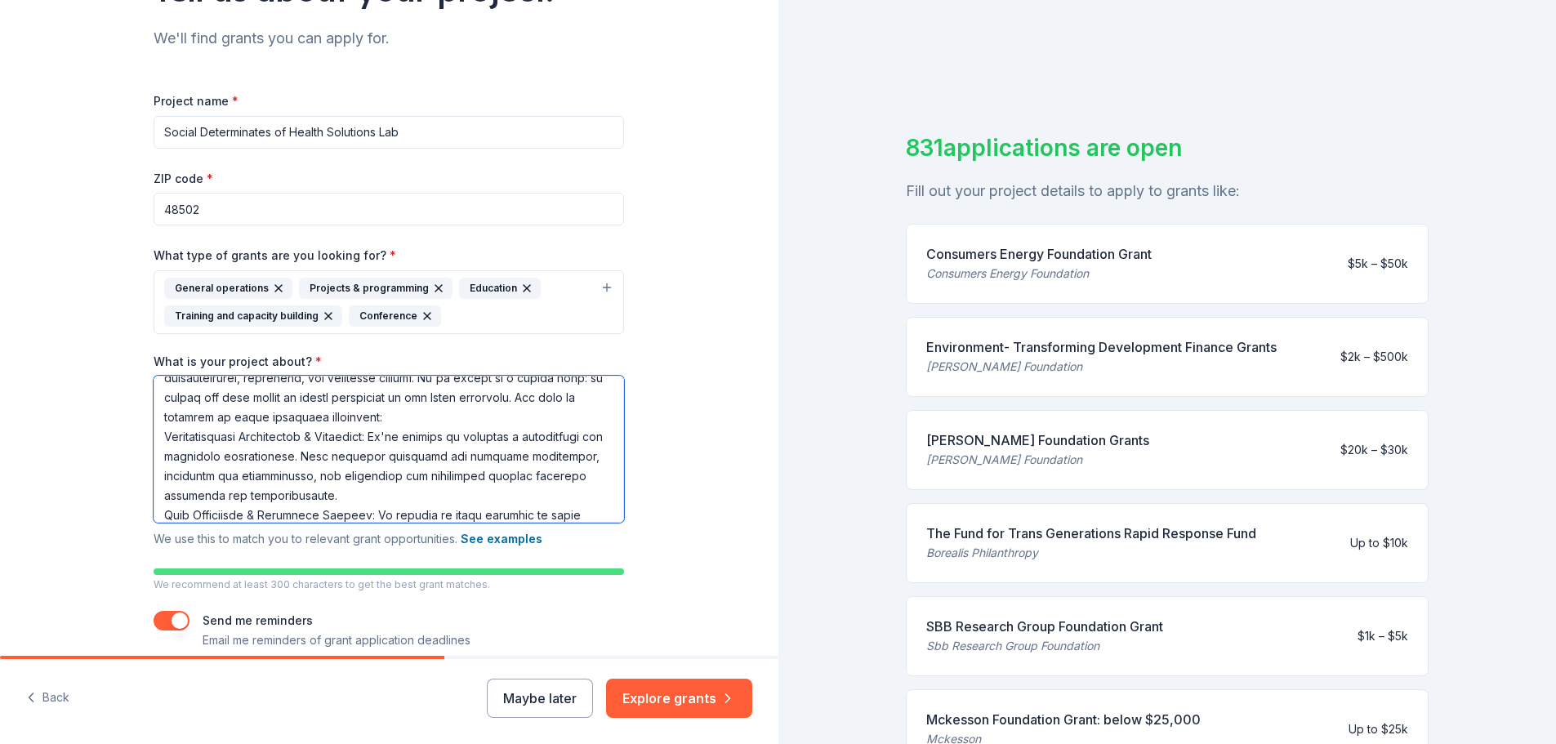
scroll to position [82, 0]
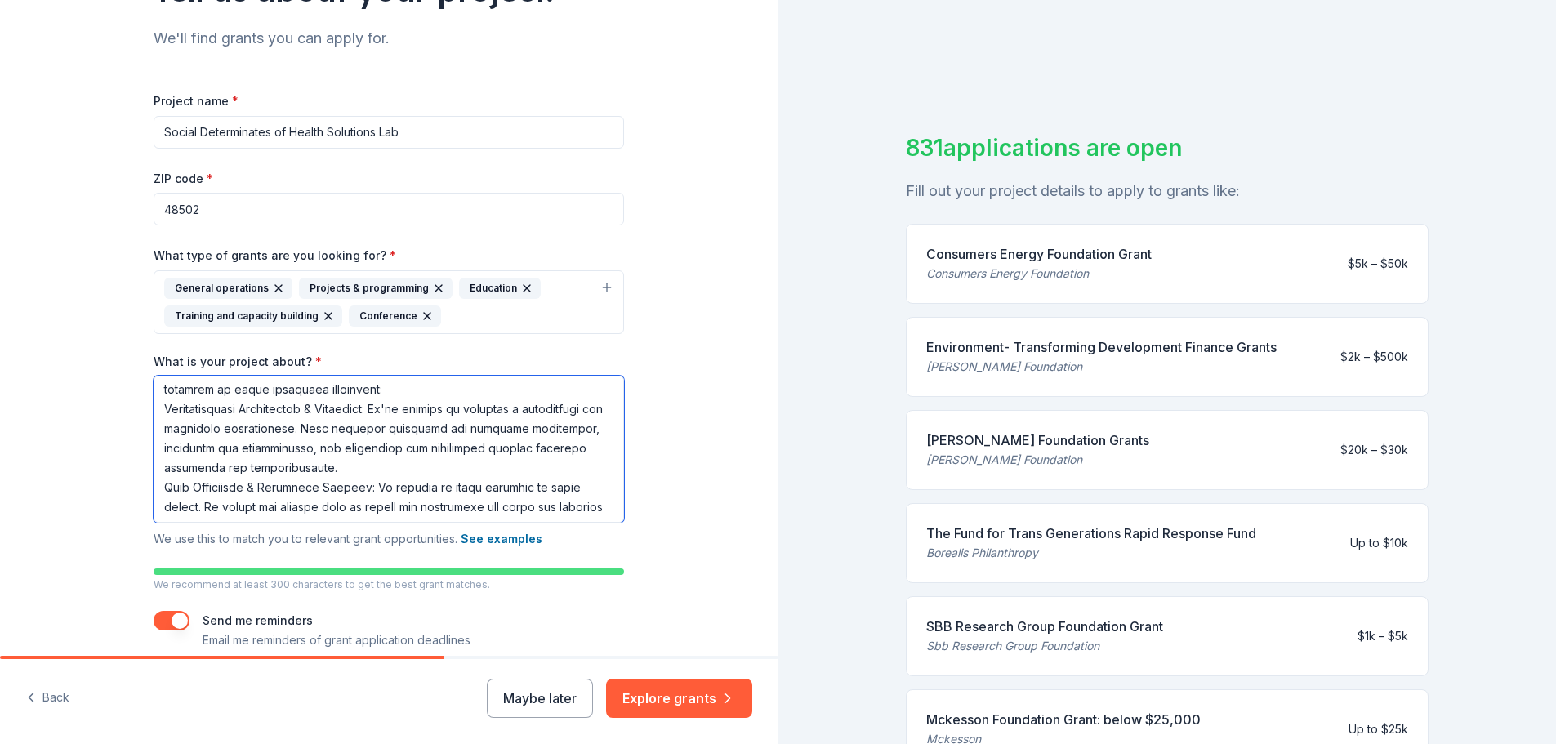
click at [160, 413] on textarea "What is your project about? *" at bounding box center [389, 449] width 471 height 147
click at [156, 489] on textarea "What is your project about? *" at bounding box center [389, 449] width 471 height 147
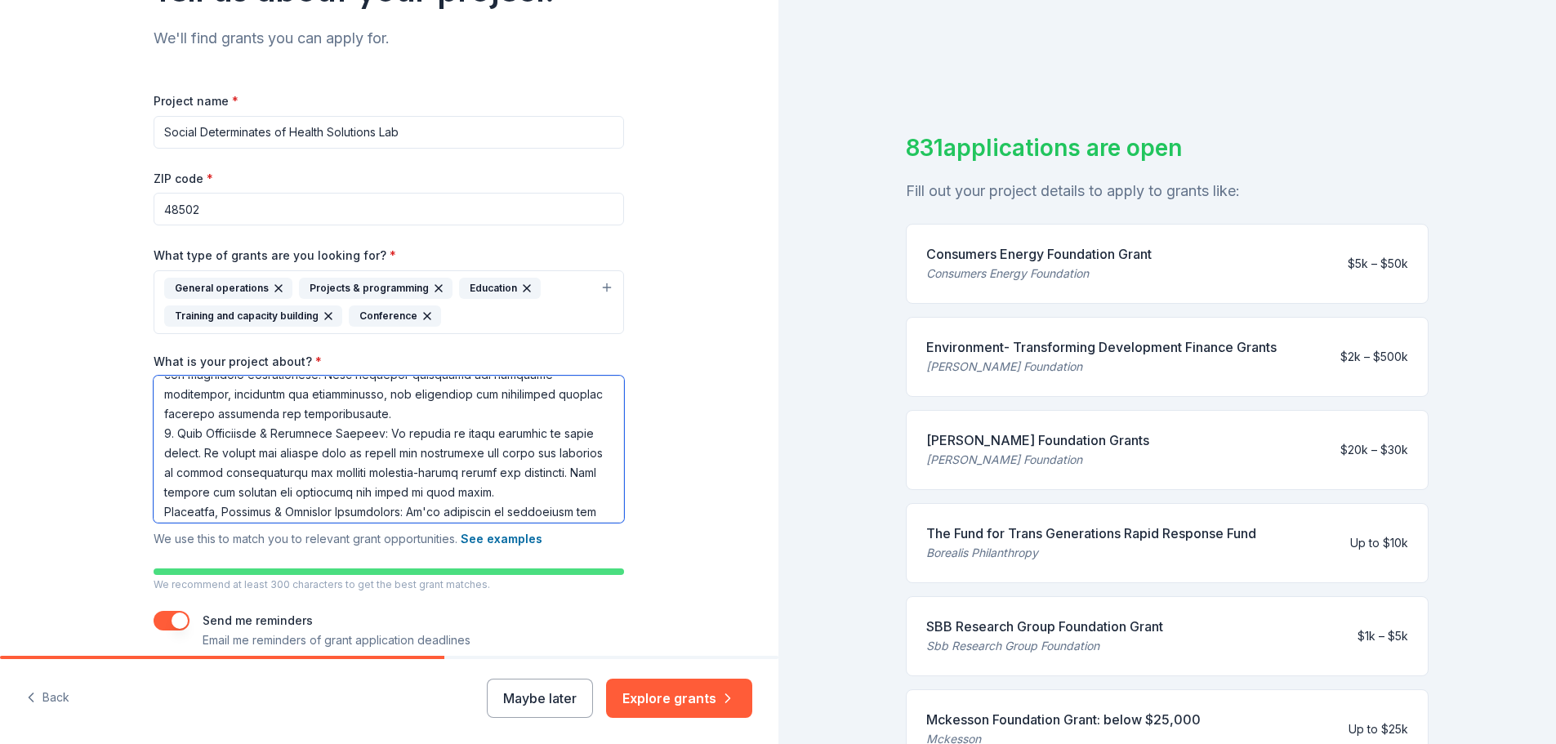
scroll to position [163, 0]
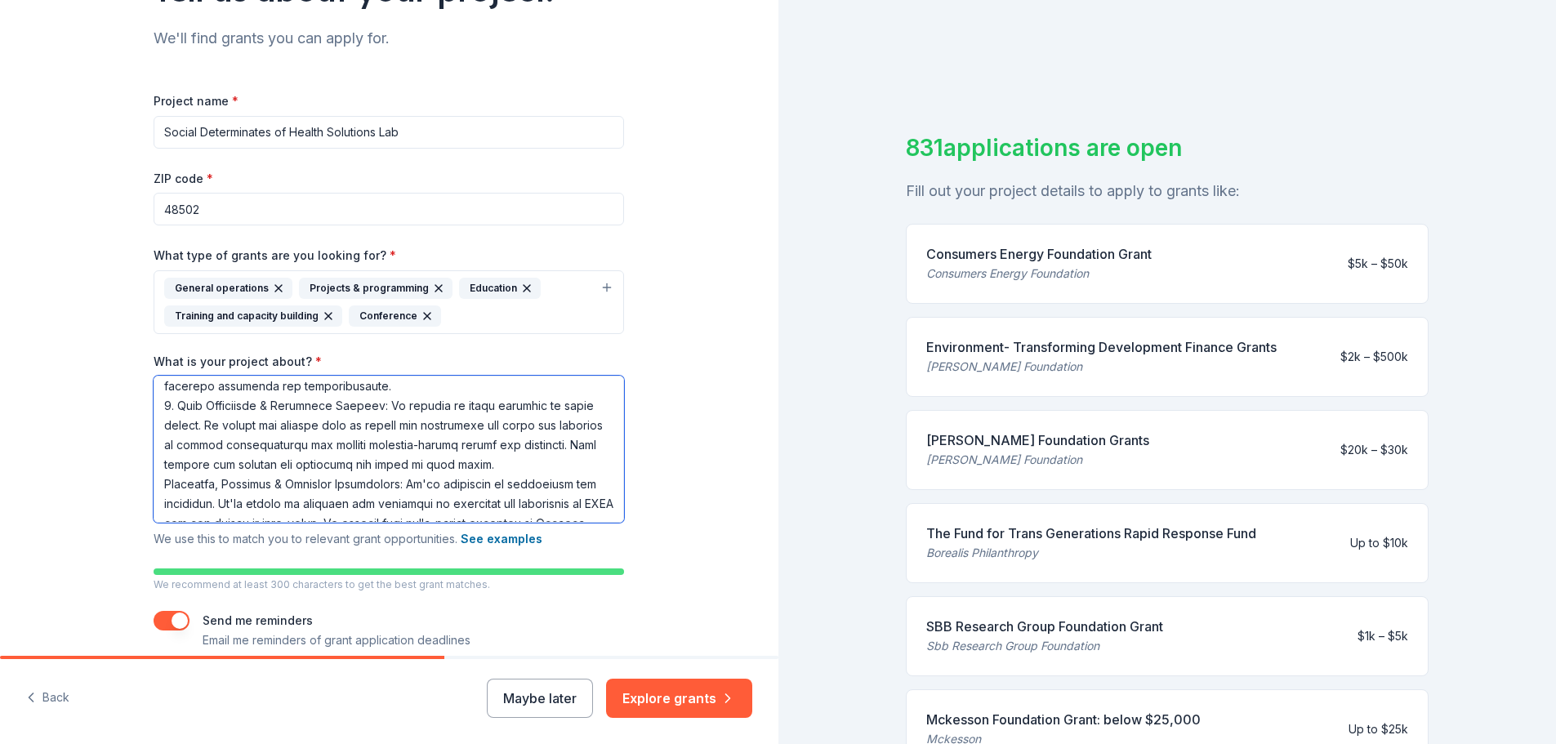
click at [156, 486] on textarea "What is your project about? *" at bounding box center [389, 449] width 471 height 147
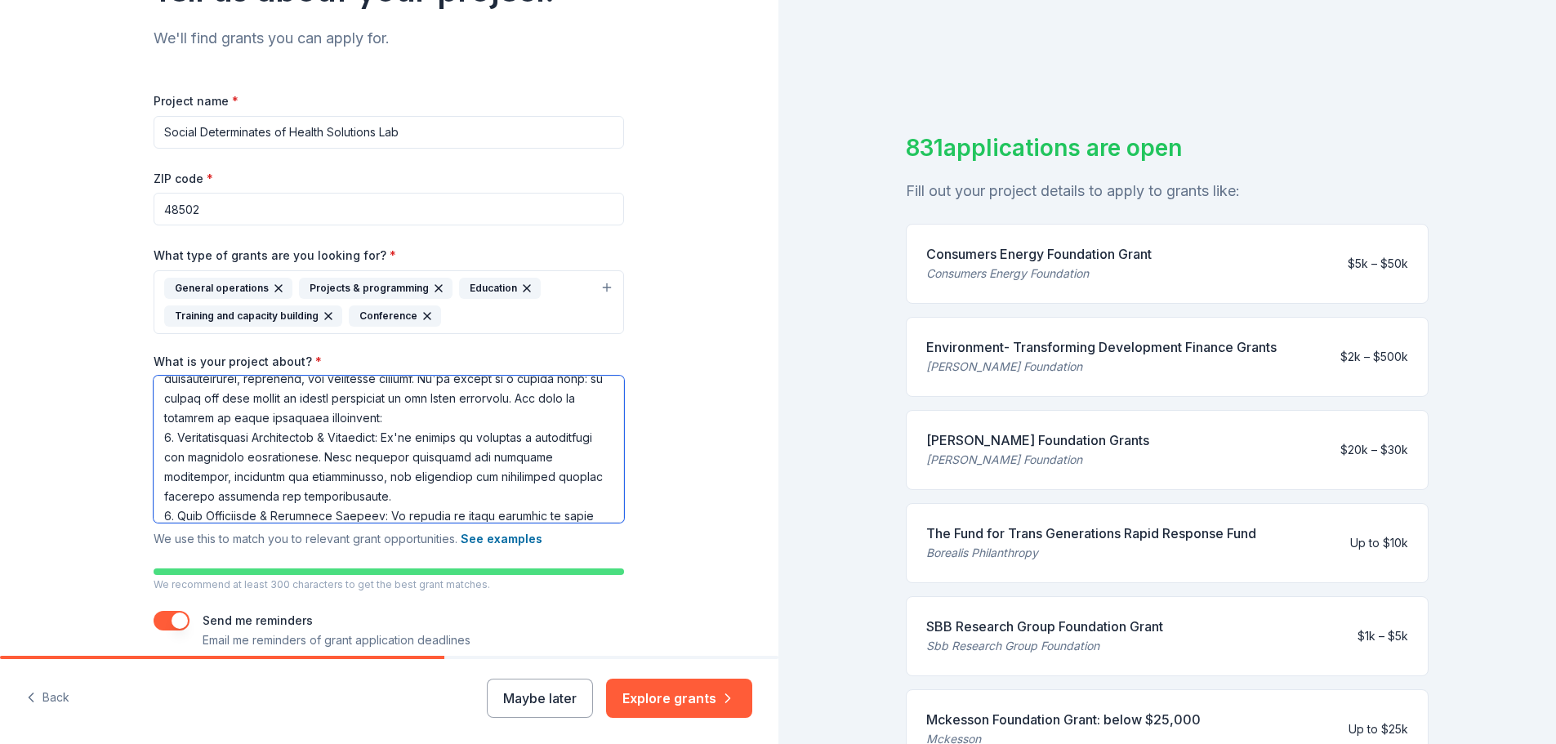
scroll to position [82, 0]
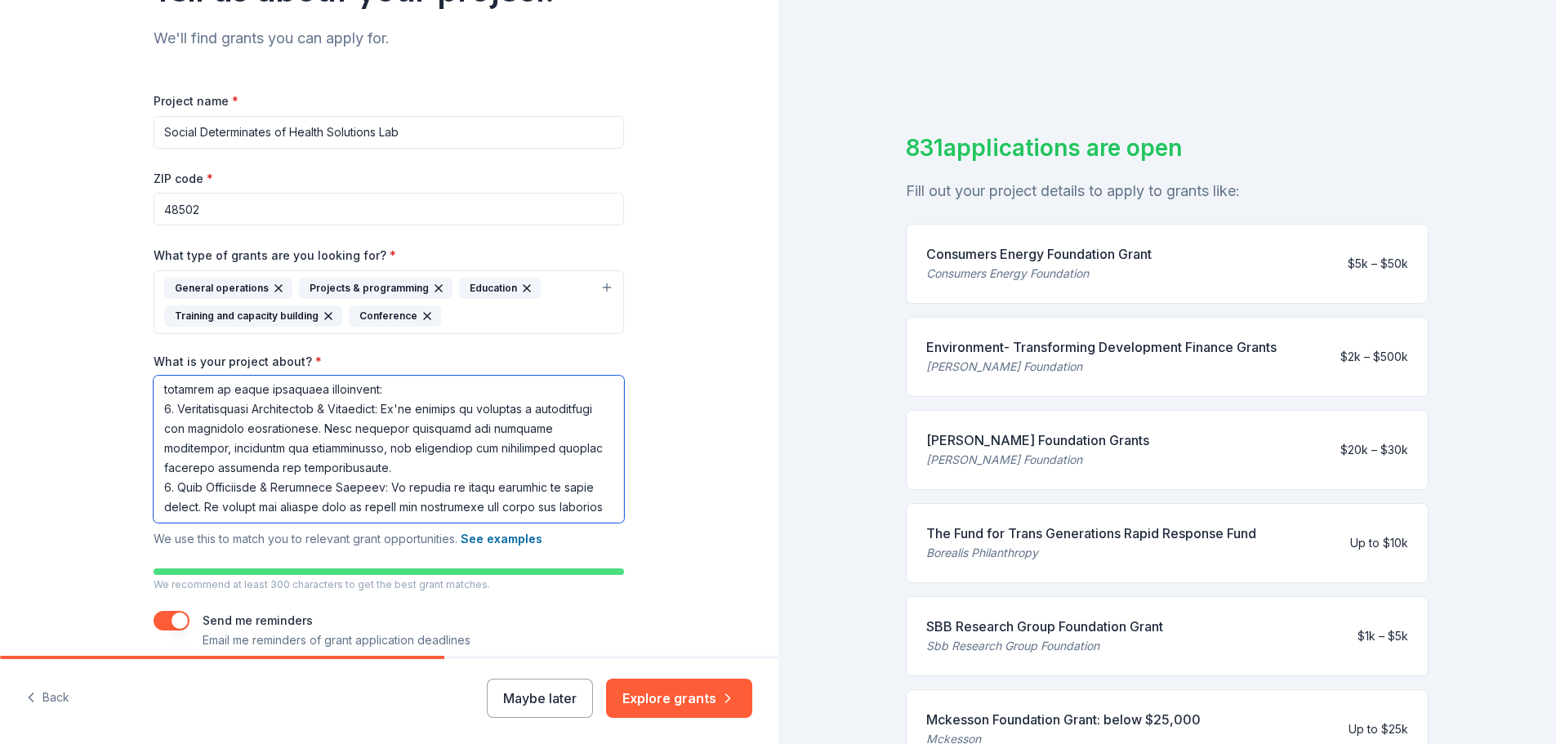
click at [291, 419] on textarea "What is your project about? *" at bounding box center [389, 449] width 471 height 147
drag, startPoint x: 297, startPoint y: 429, endPoint x: 361, endPoint y: 428, distance: 63.7
click at [361, 428] on textarea "What is your project about? *" at bounding box center [389, 449] width 471 height 147
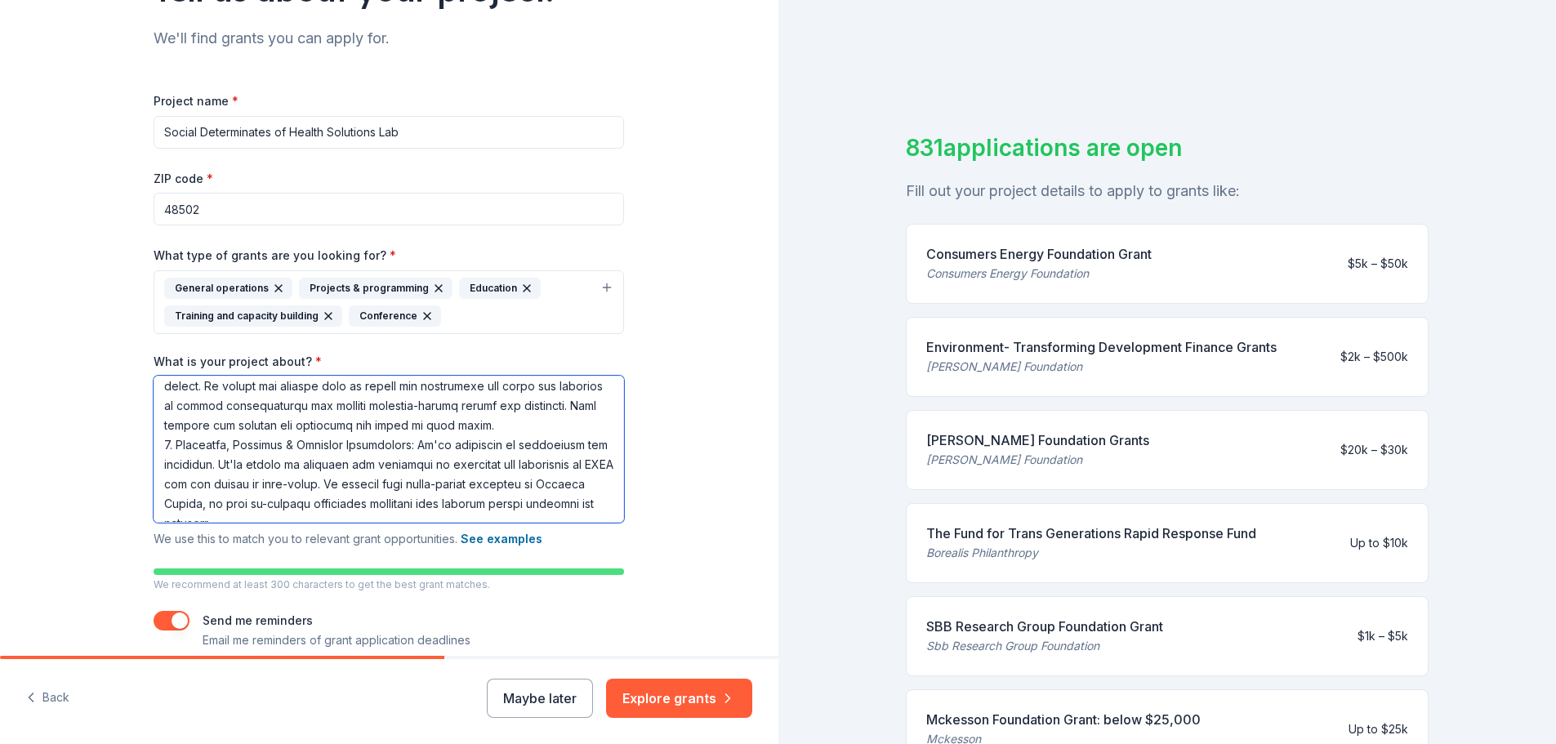
scroll to position [221, 0]
click at [342, 450] on textarea "What is your project about? *" at bounding box center [389, 449] width 471 height 147
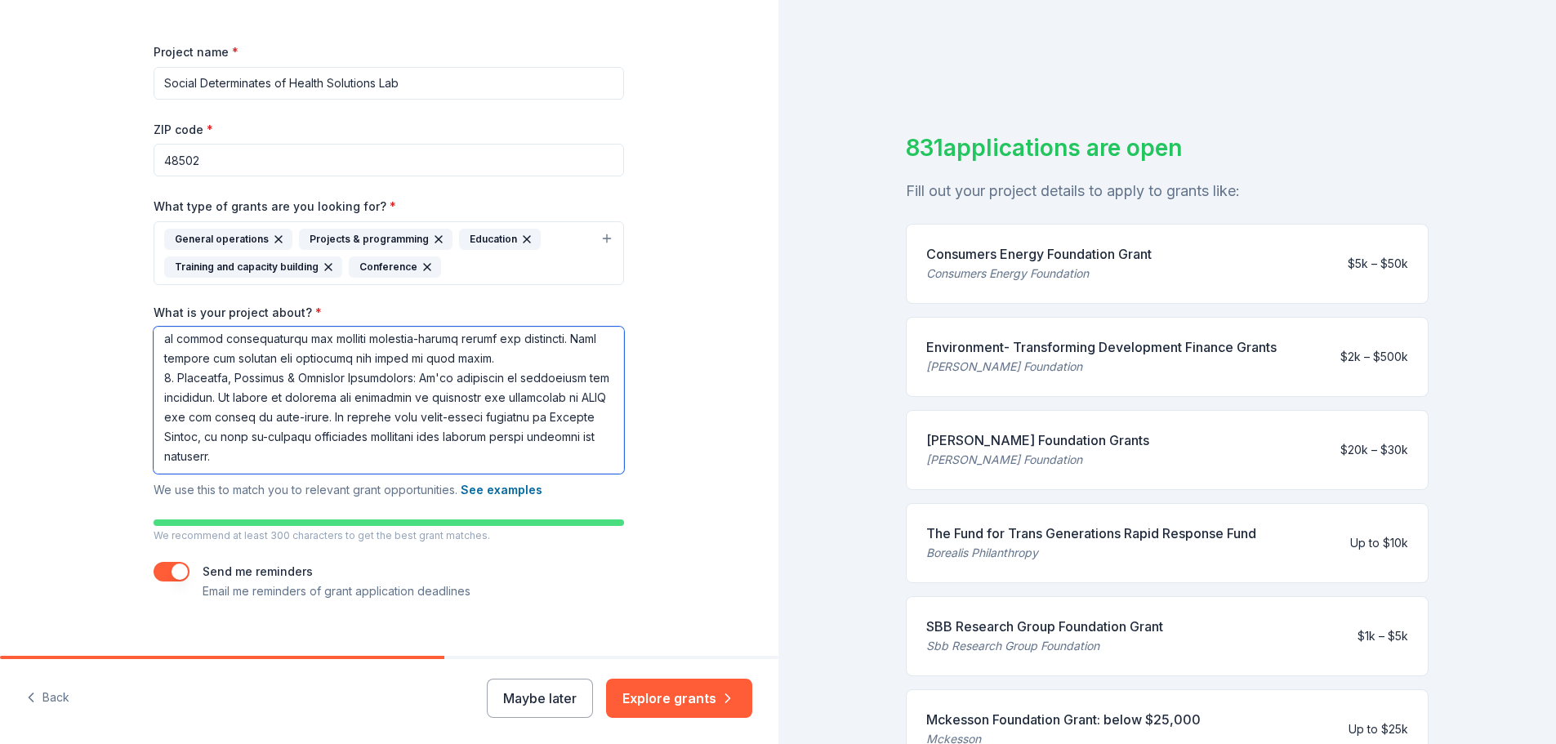
scroll to position [236, 0]
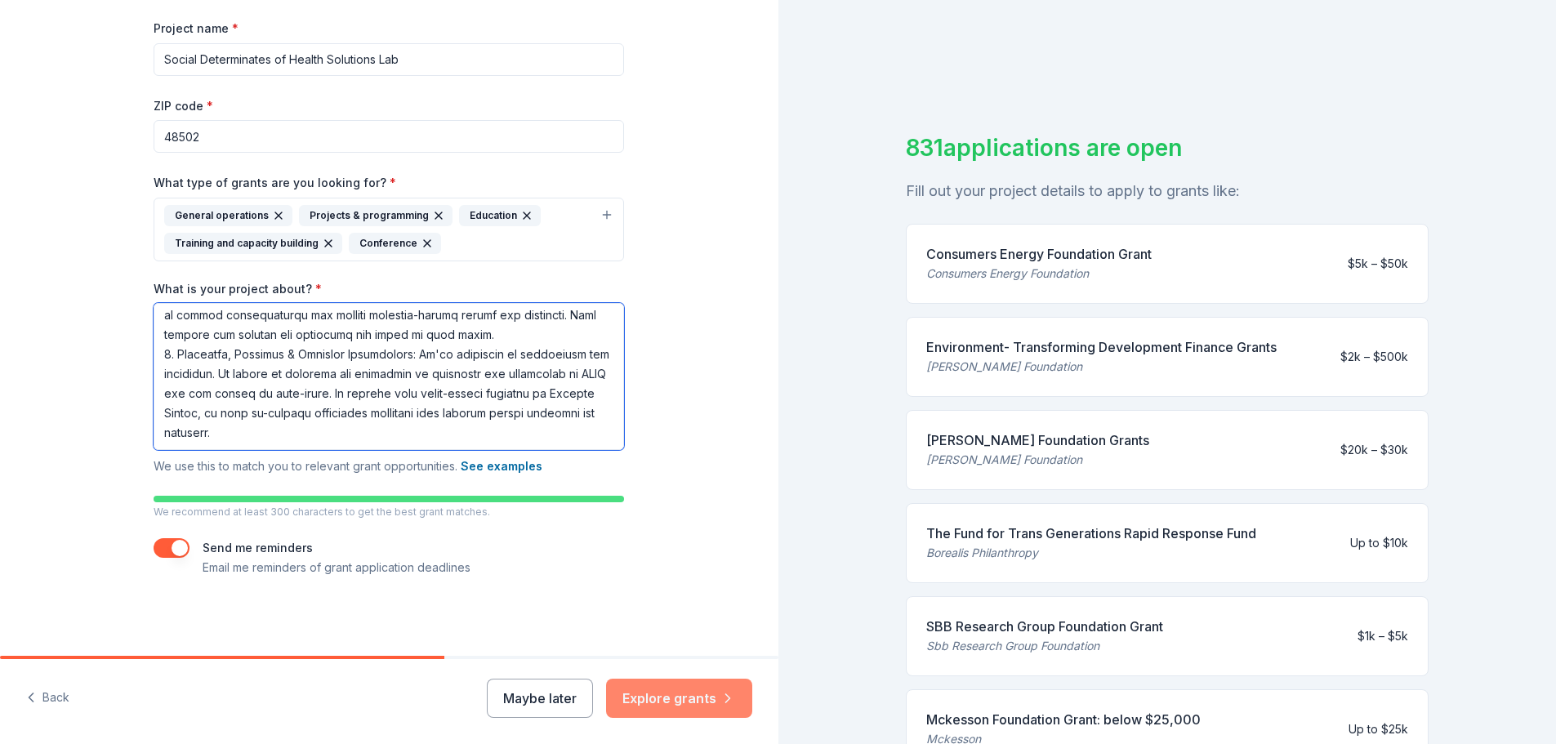
type textarea "The Social Determinants of Health (SDOH) Solutions Lab is an interdisciplinary …"
click at [667, 703] on button "Explore grants" at bounding box center [679, 698] width 146 height 39
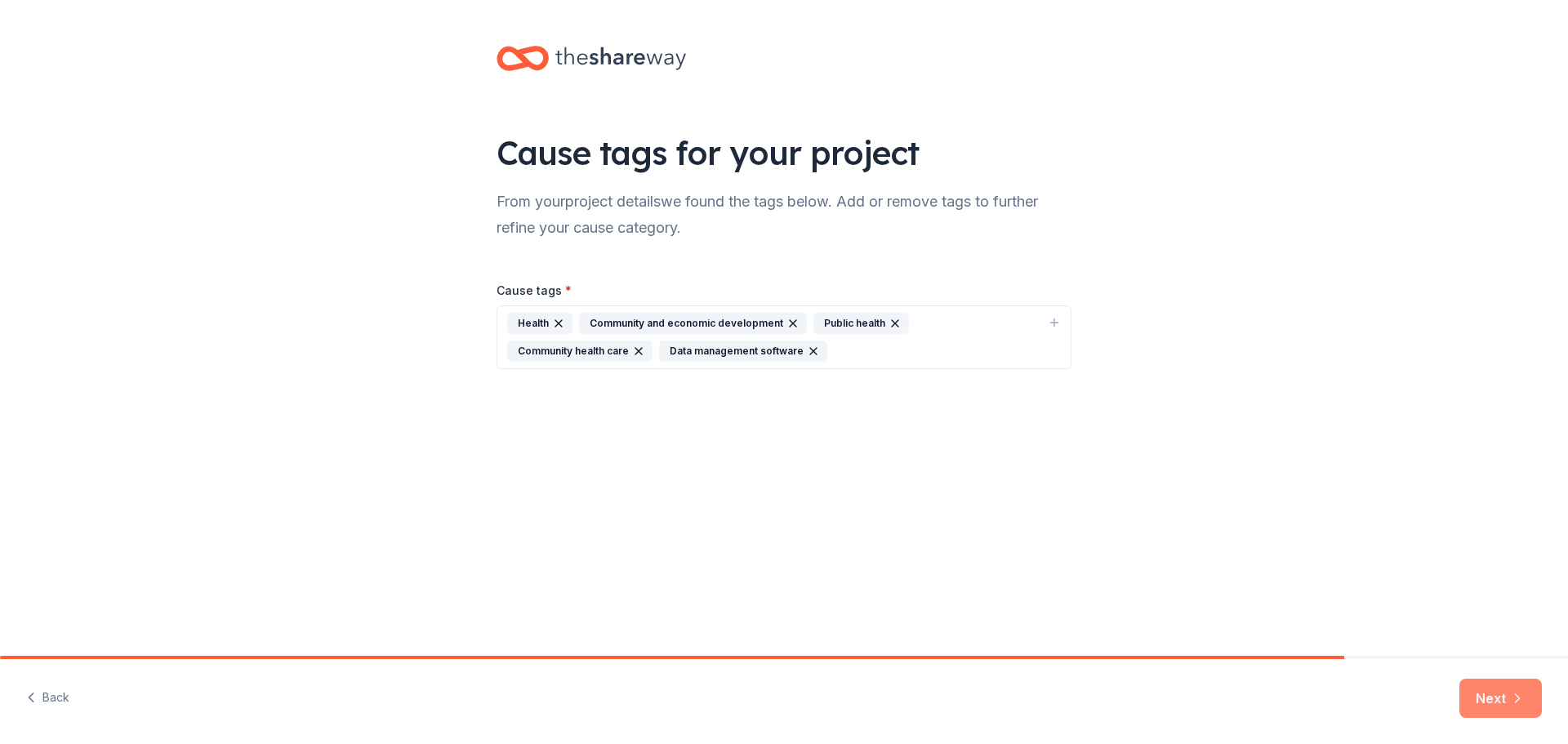
click at [1501, 703] on button "Next" at bounding box center [1500, 698] width 83 height 39
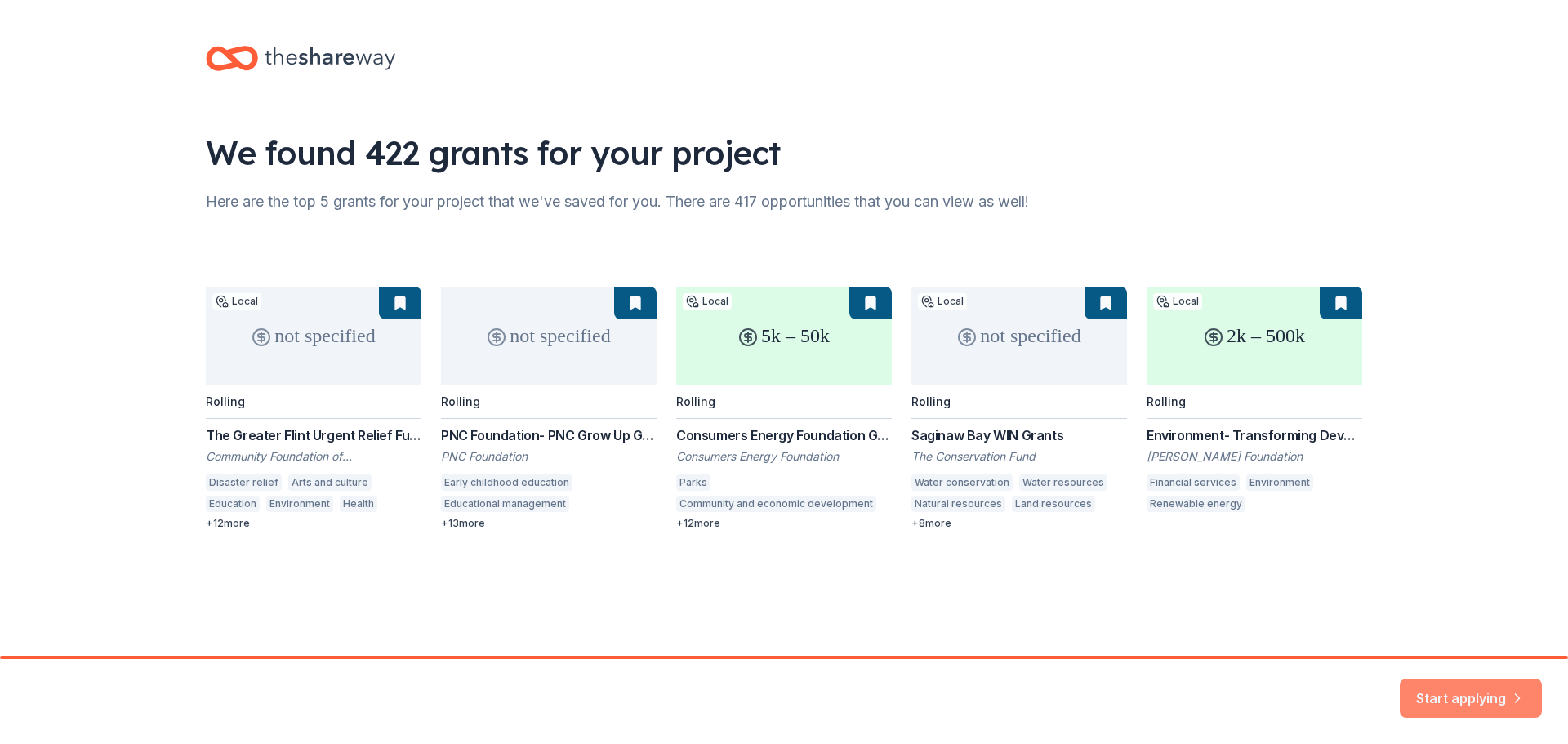
click at [1460, 692] on button "Start applying" at bounding box center [1470, 688] width 142 height 39
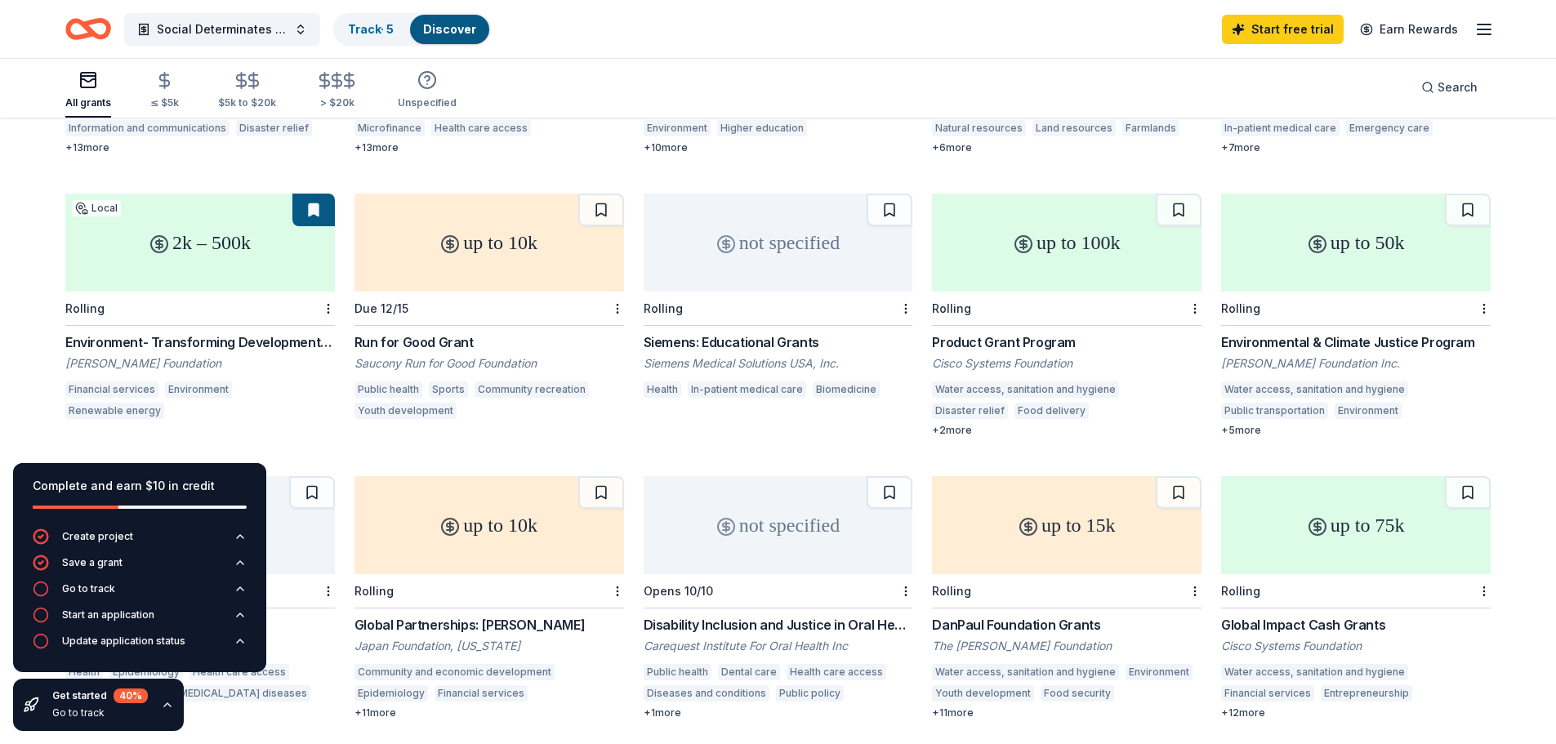
scroll to position [409, 0]
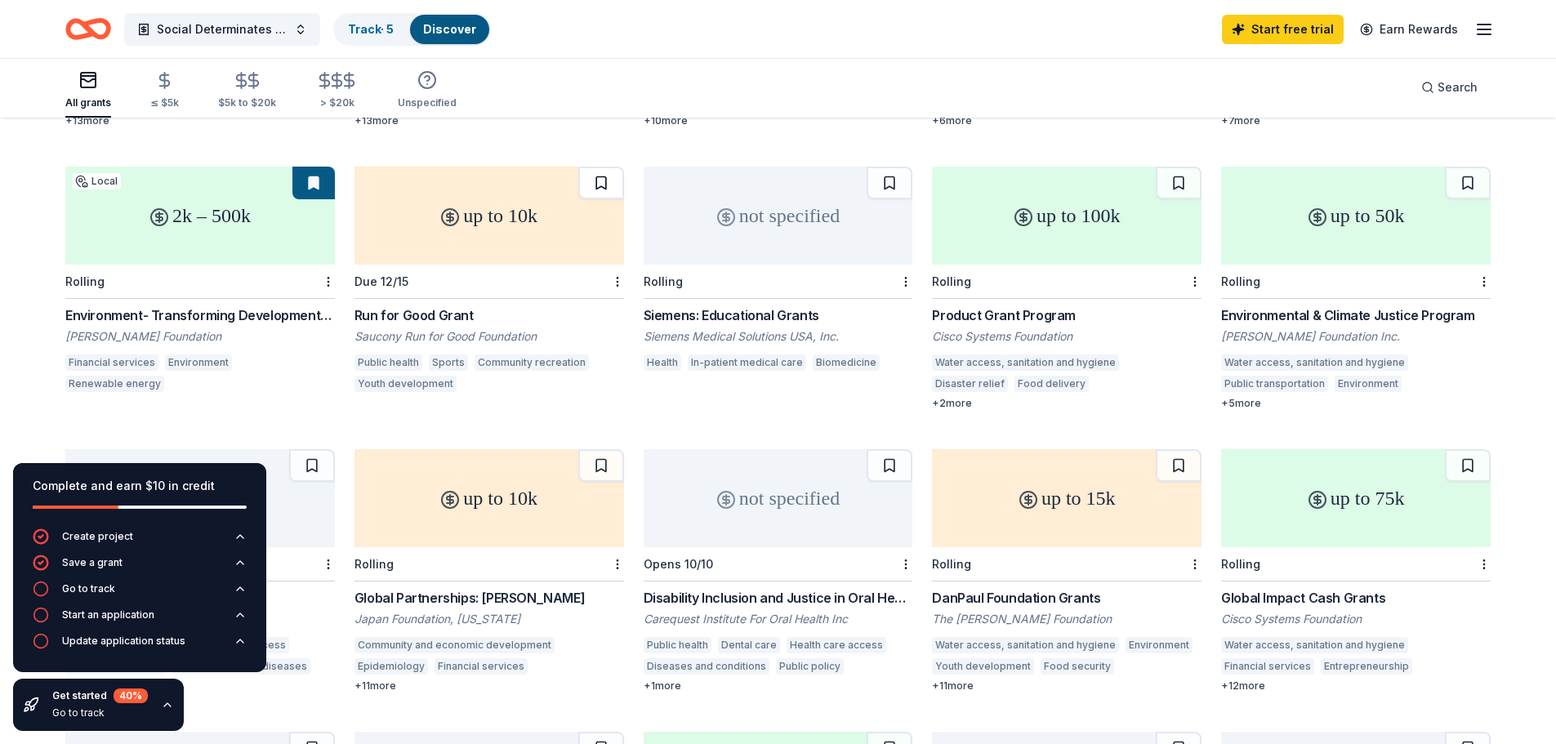
click at [600, 167] on button at bounding box center [601, 183] width 46 height 33
click at [891, 167] on button at bounding box center [890, 183] width 46 height 33
click at [1175, 167] on button at bounding box center [1179, 183] width 46 height 33
click at [1253, 397] on div "+ 5 more" at bounding box center [1356, 403] width 270 height 13
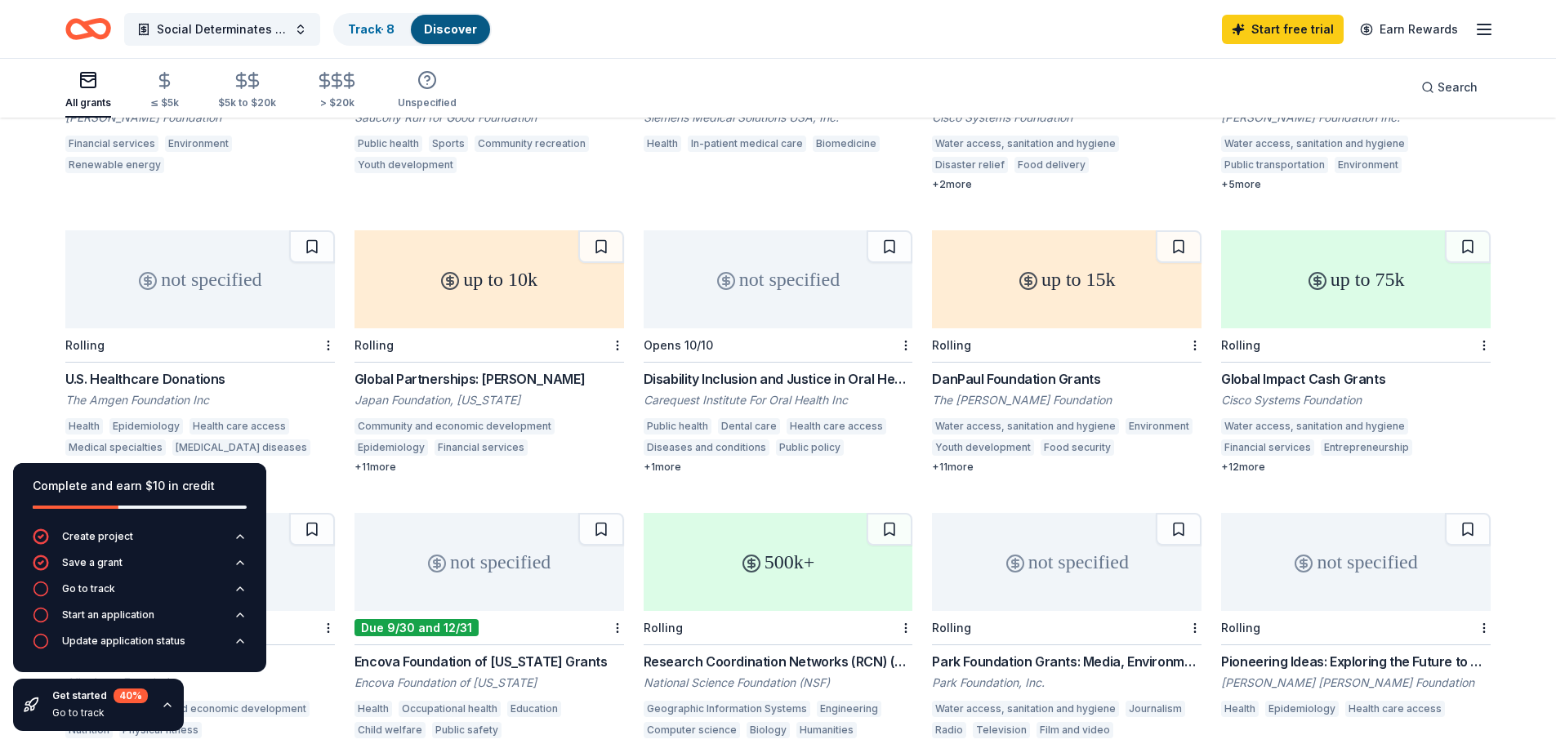
scroll to position [654, 0]
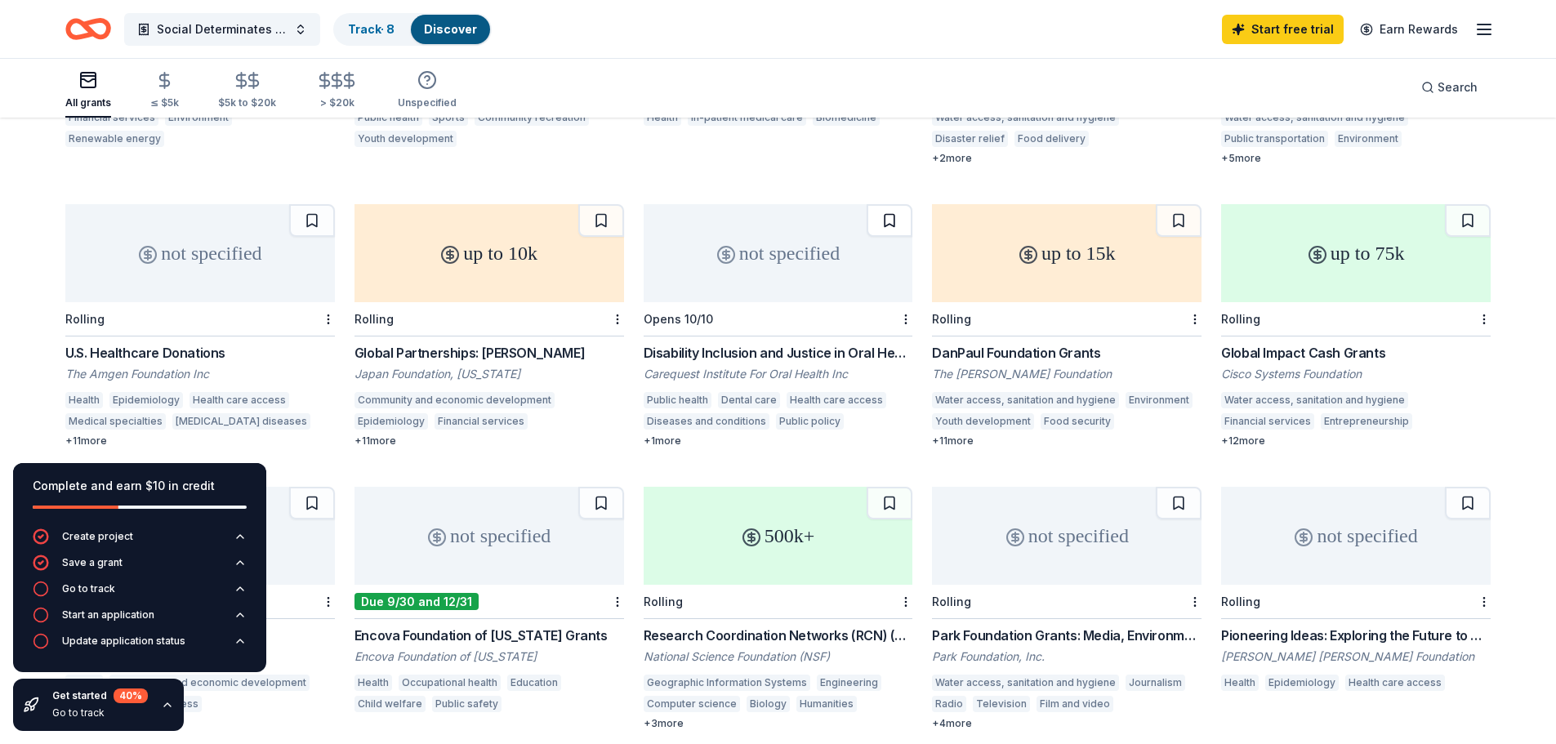
click at [885, 204] on button at bounding box center [890, 220] width 46 height 33
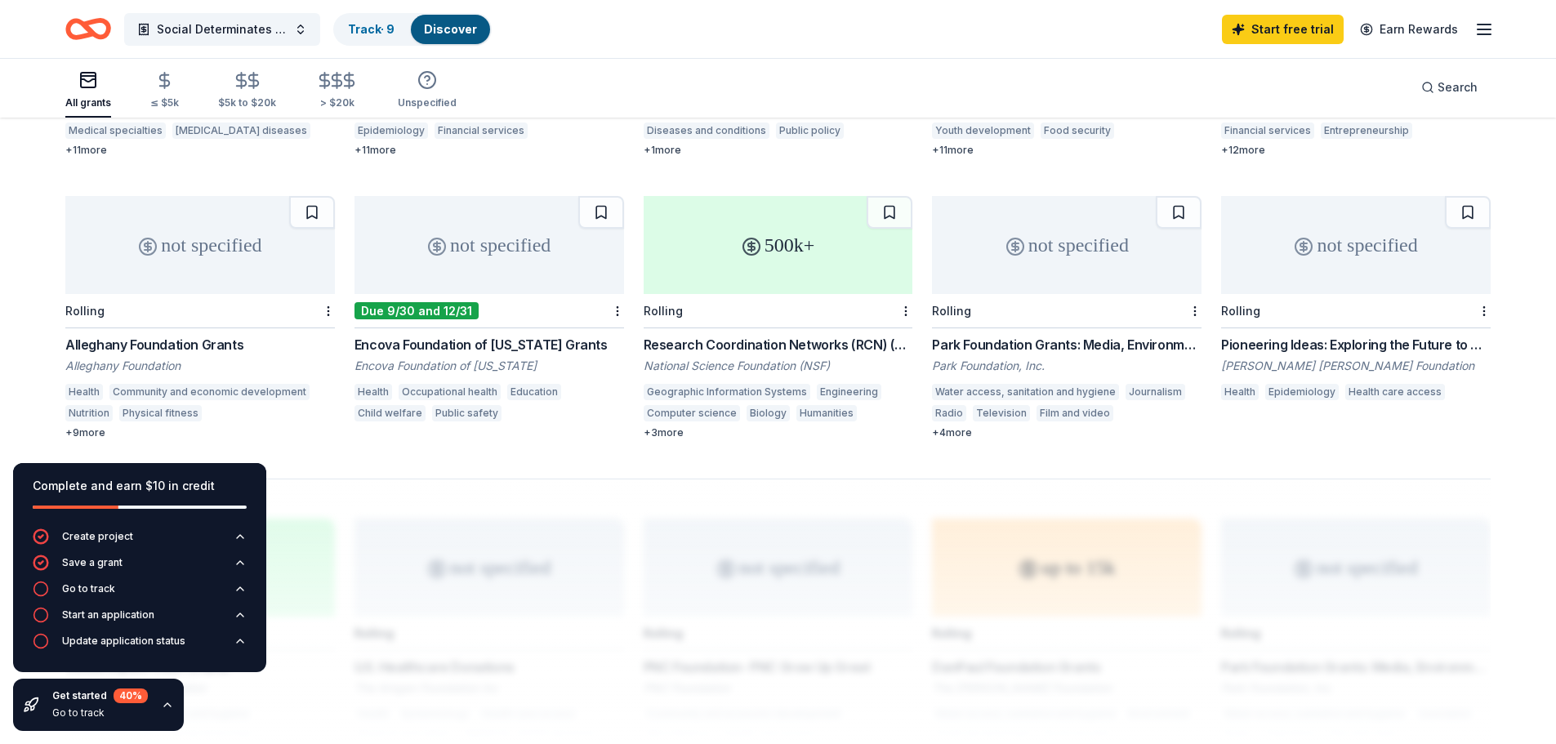
scroll to position [980, 0]
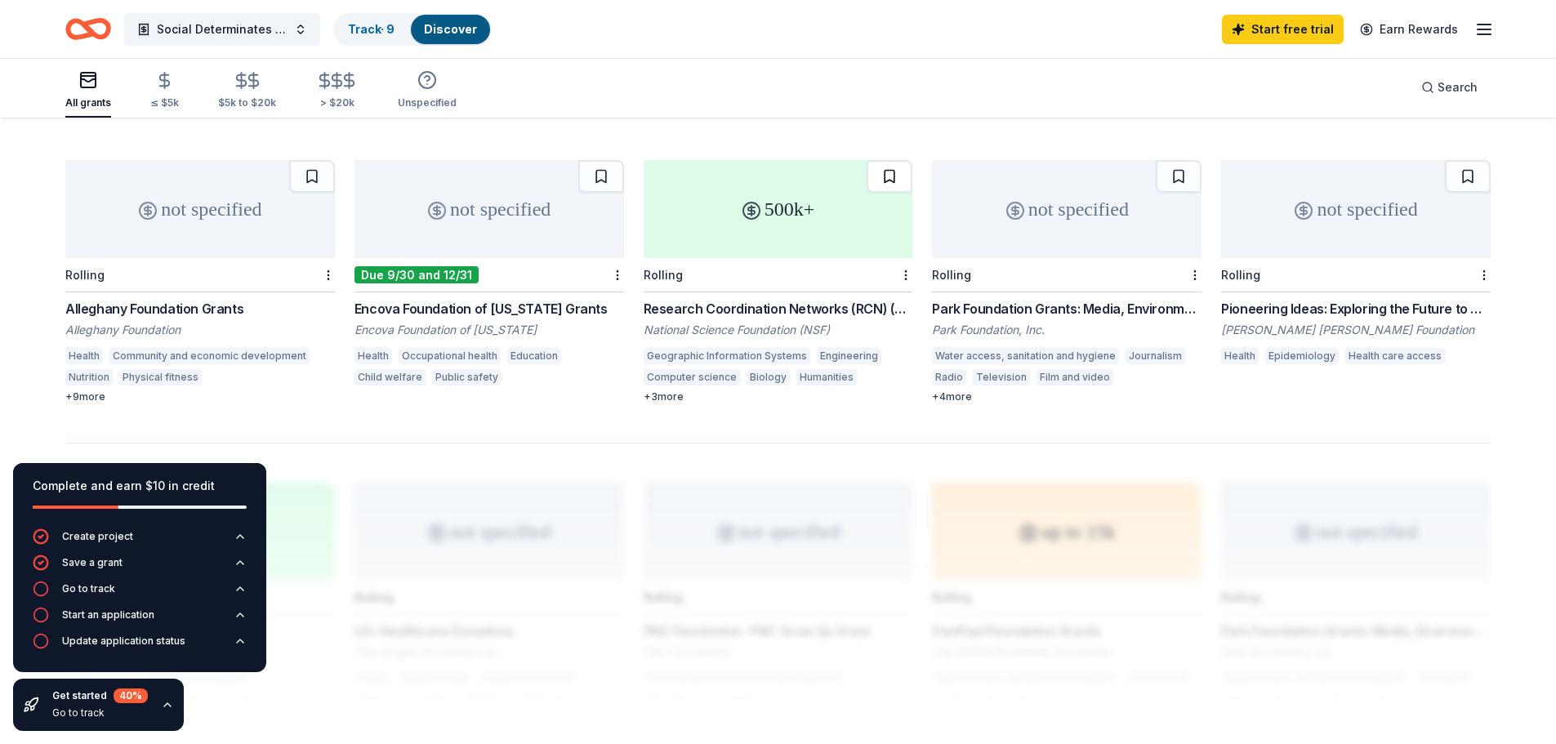
click at [886, 160] on button at bounding box center [890, 176] width 46 height 33
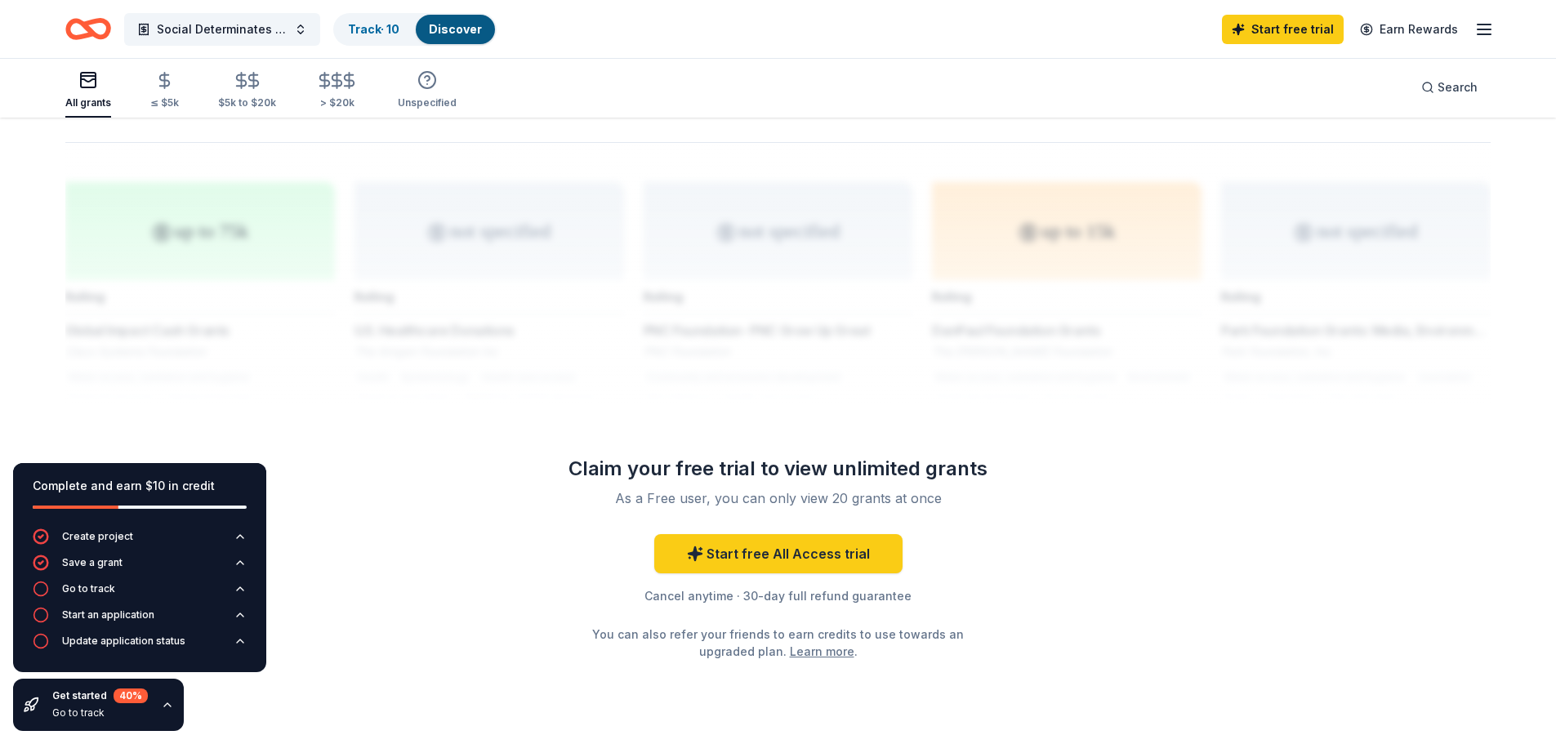
scroll to position [1315, 0]
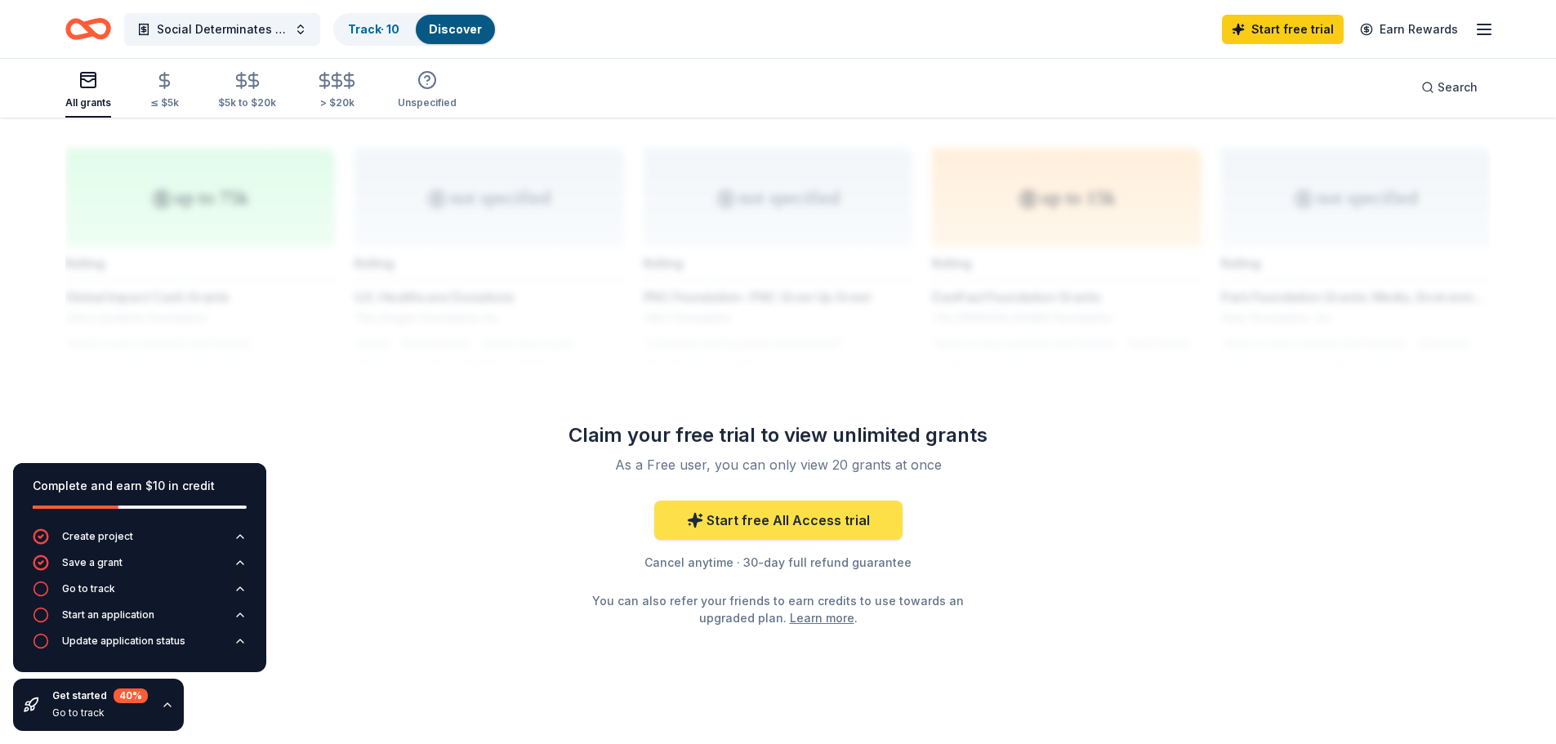
click at [762, 507] on link "Start free All Access trial" at bounding box center [778, 520] width 248 height 39
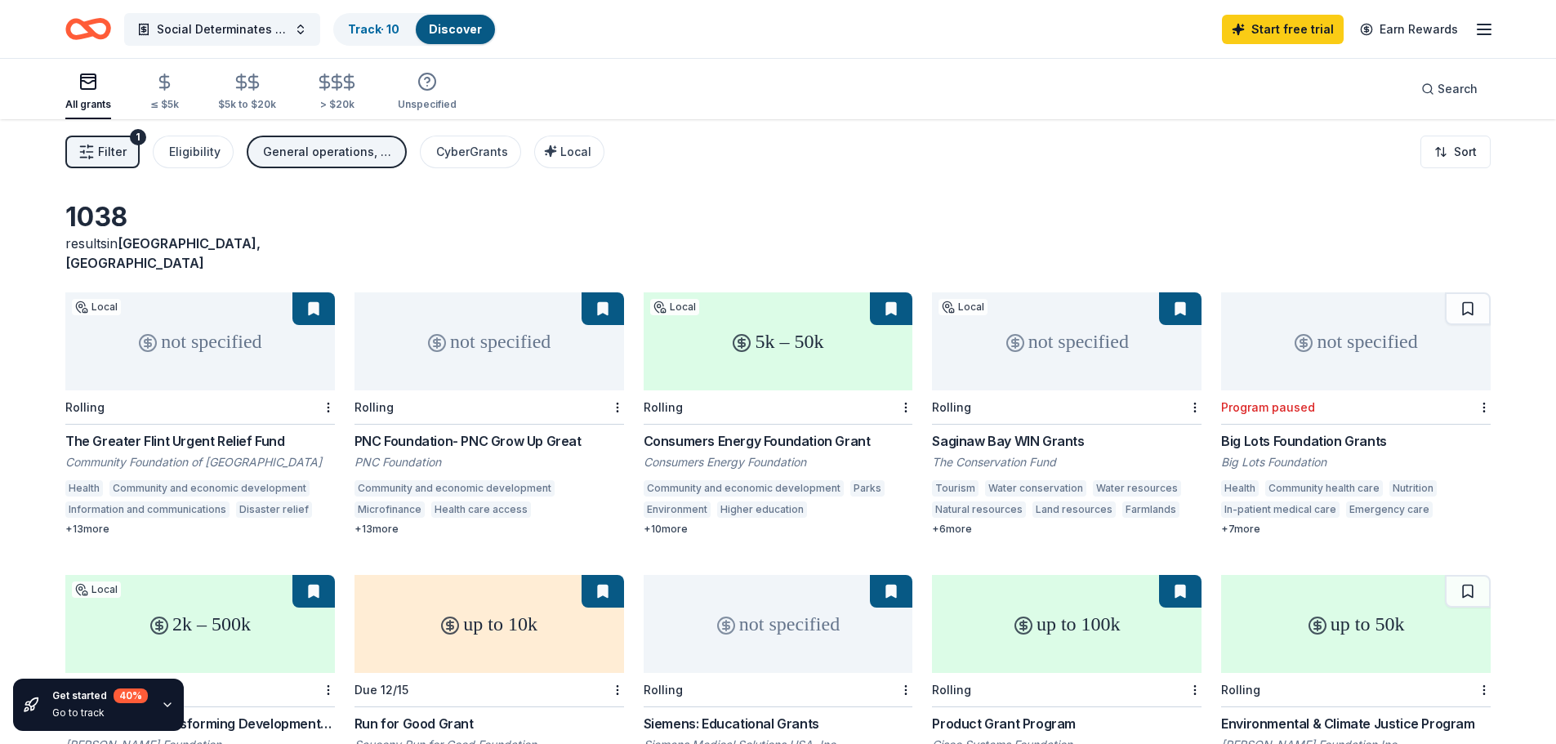
click at [127, 153] on button "Filter 1" at bounding box center [102, 152] width 74 height 33
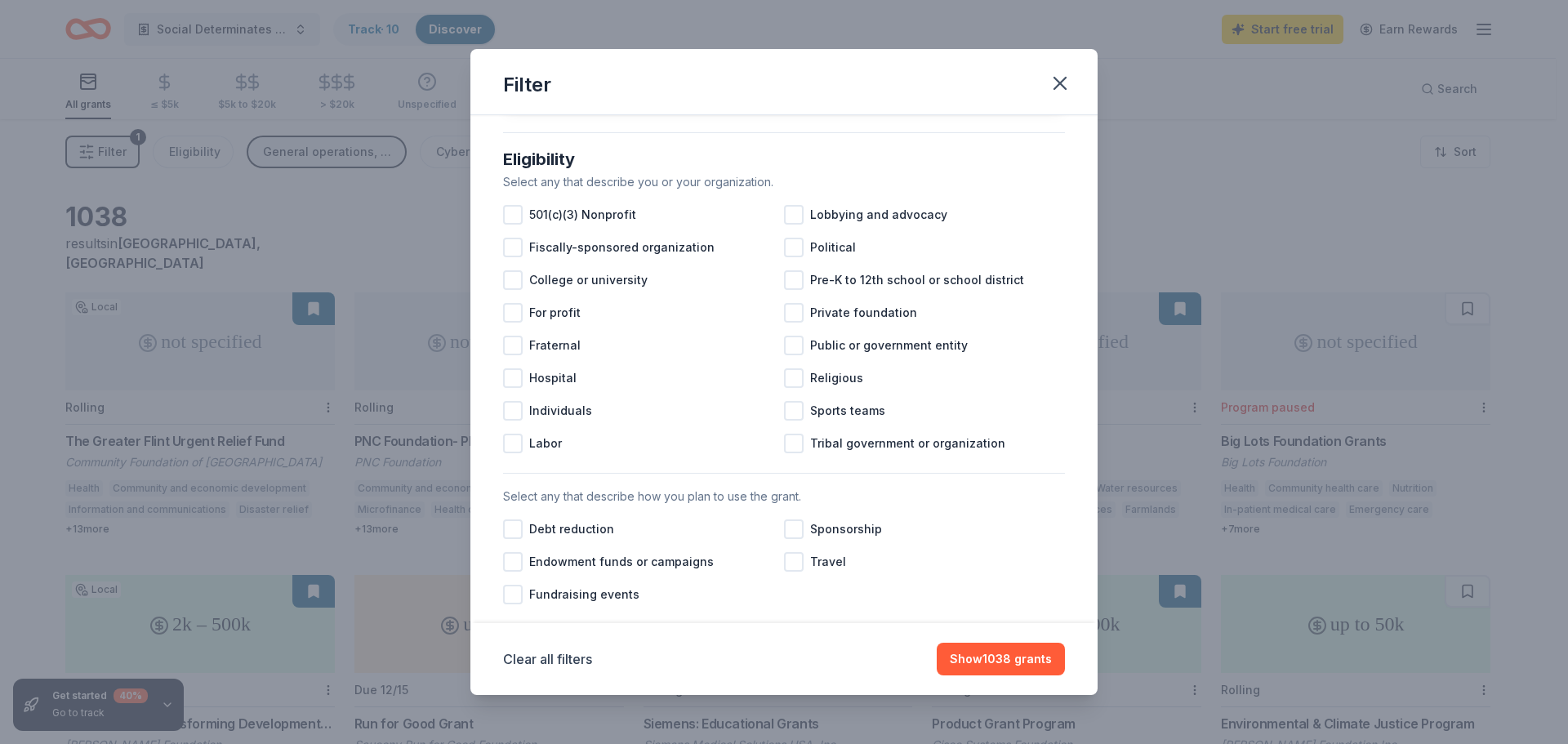
scroll to position [80, 0]
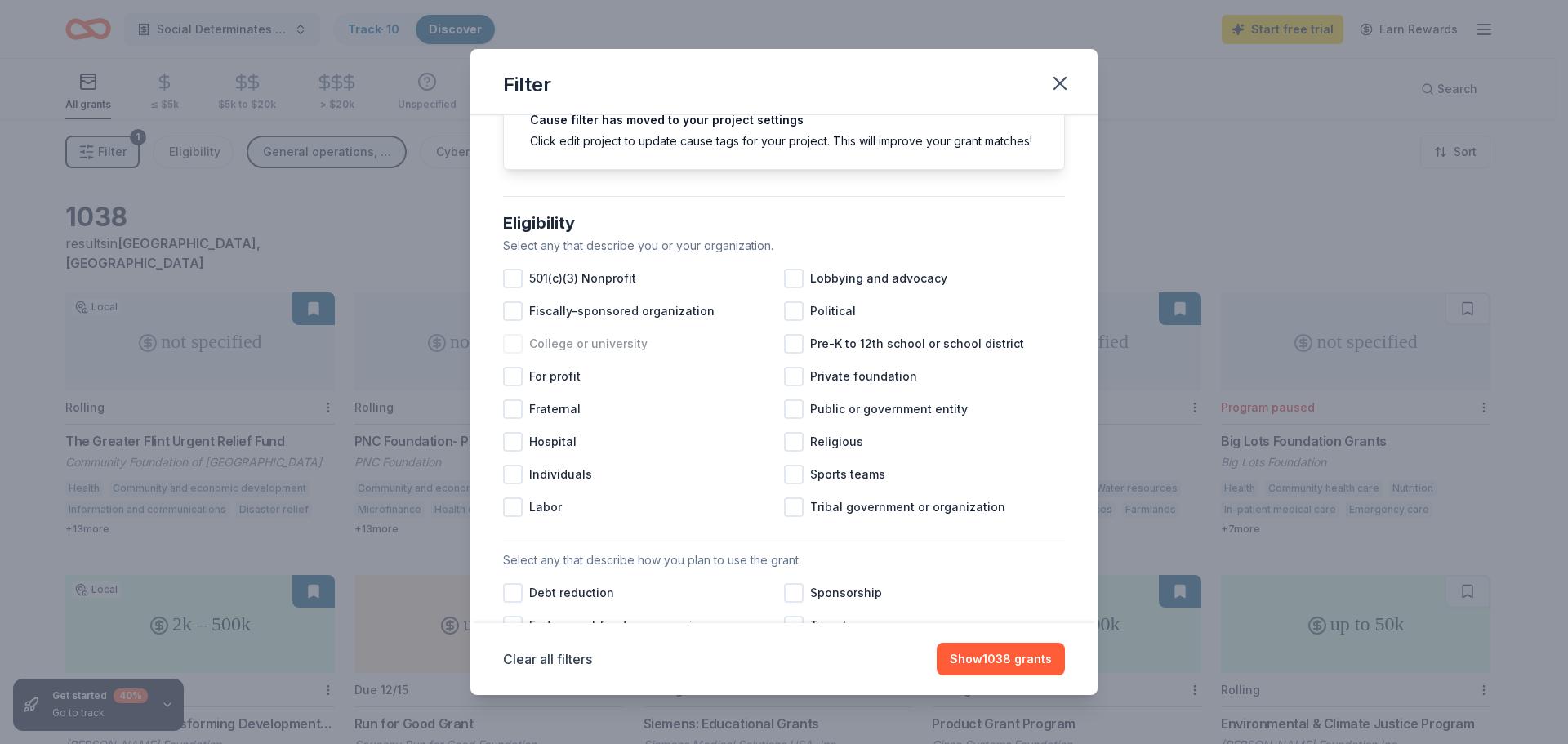
click at [510, 354] on div at bounding box center [513, 344] width 20 height 20
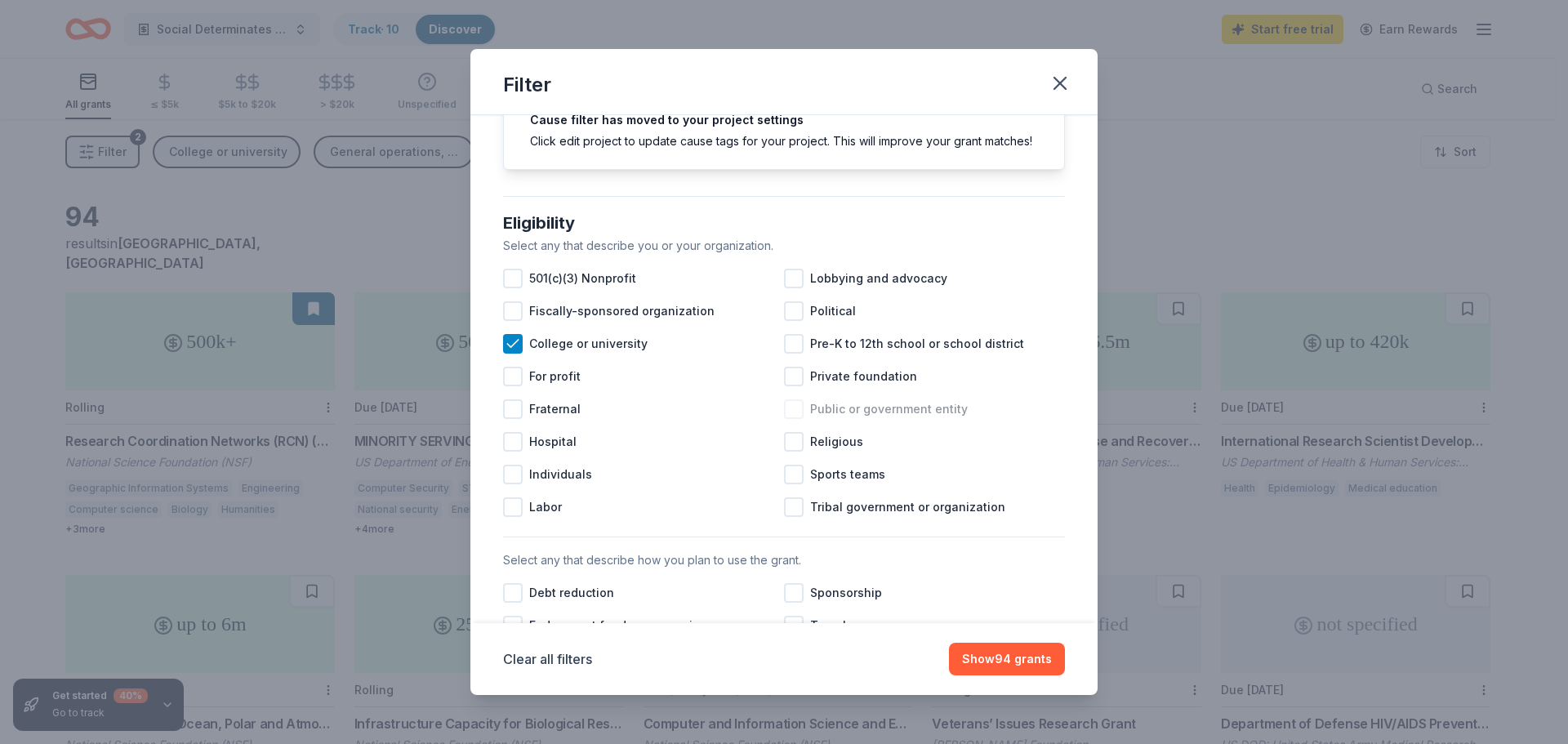
click at [789, 419] on div at bounding box center [793, 410] width 20 height 20
click at [792, 288] on div at bounding box center [793, 279] width 20 height 20
click at [513, 484] on div at bounding box center [513, 475] width 20 height 20
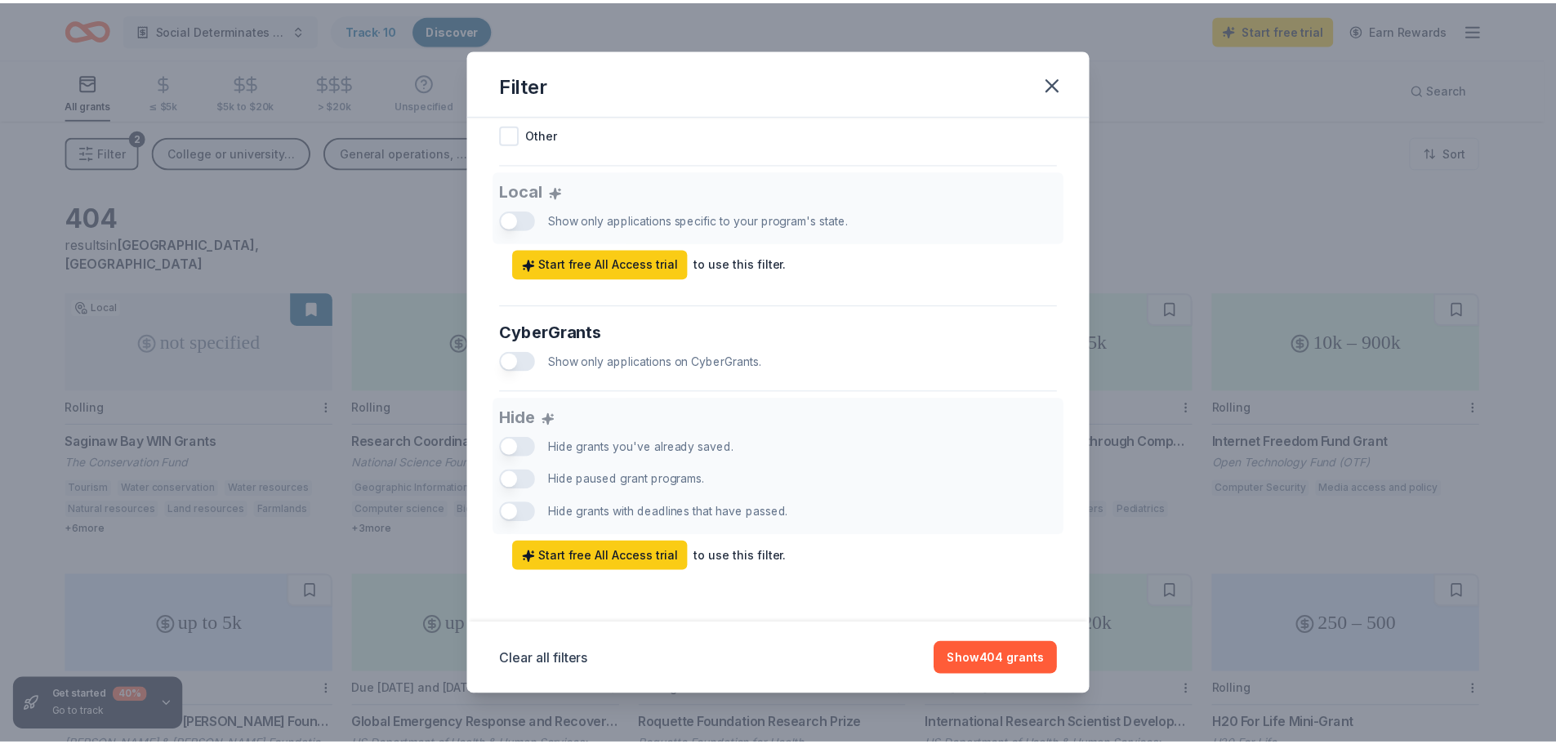
scroll to position [897, 0]
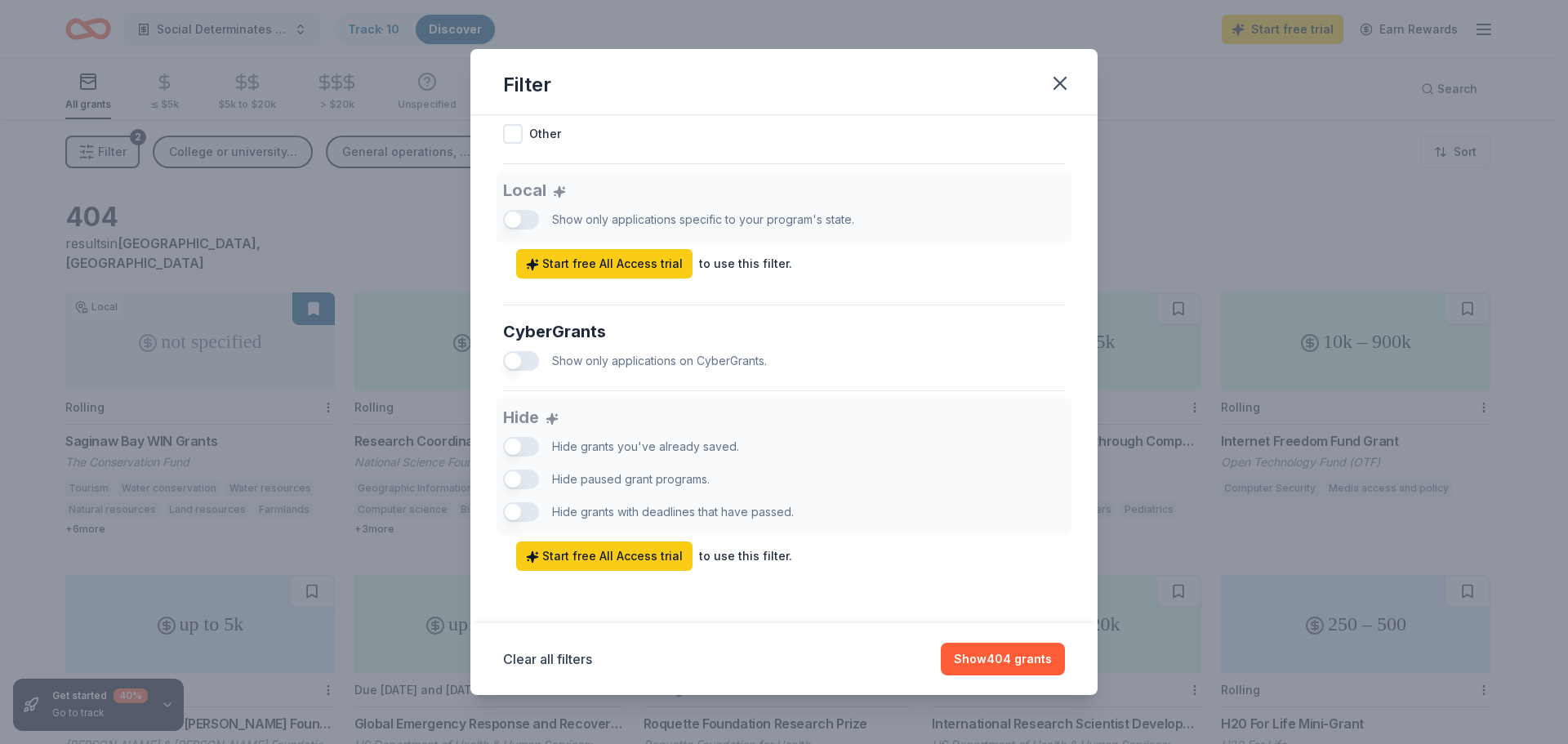
click at [885, 672] on div "Clear all filters Show 404 grants" at bounding box center [784, 659] width 562 height 33
click at [1005, 657] on button "Show 404 grants" at bounding box center [1002, 659] width 124 height 33
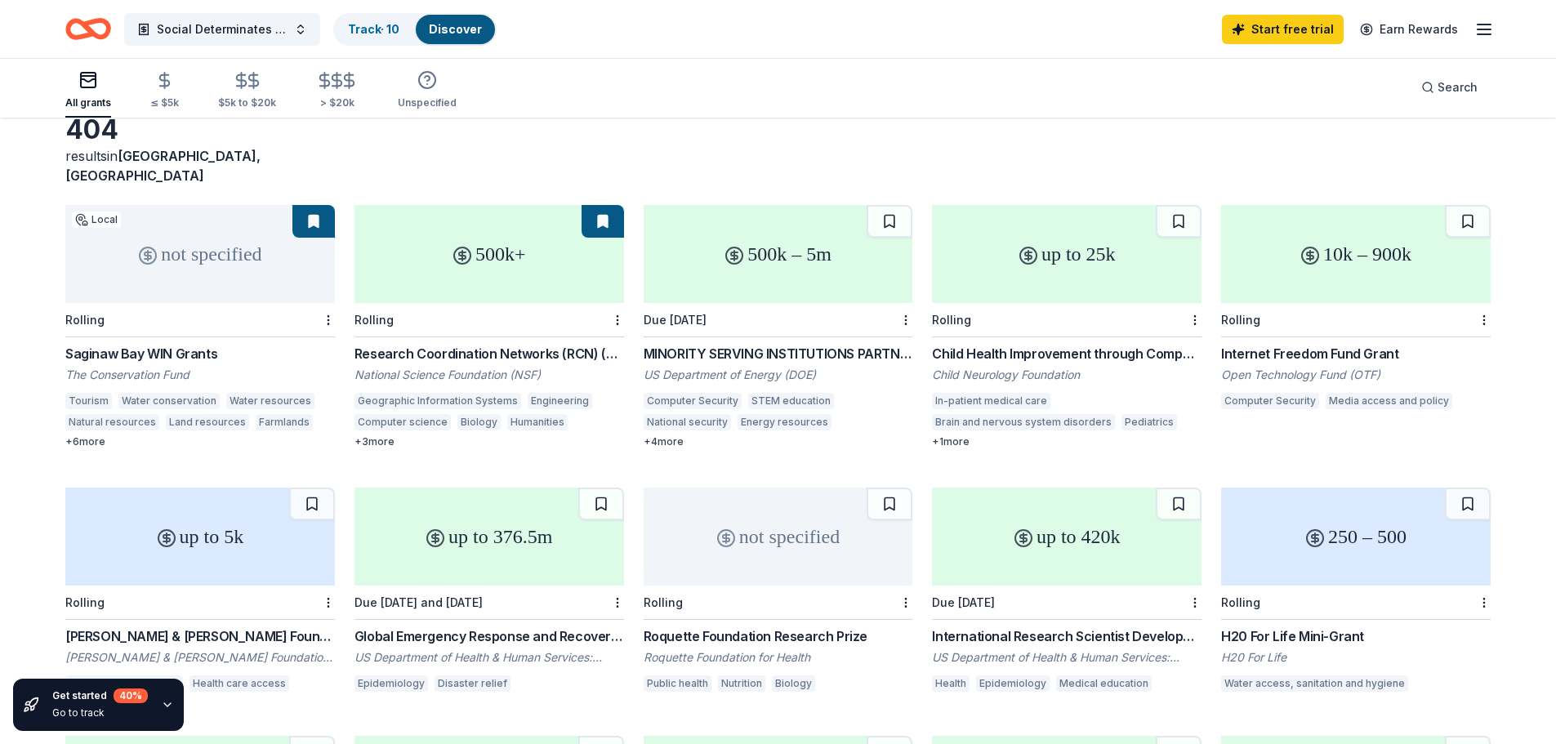
scroll to position [0, 0]
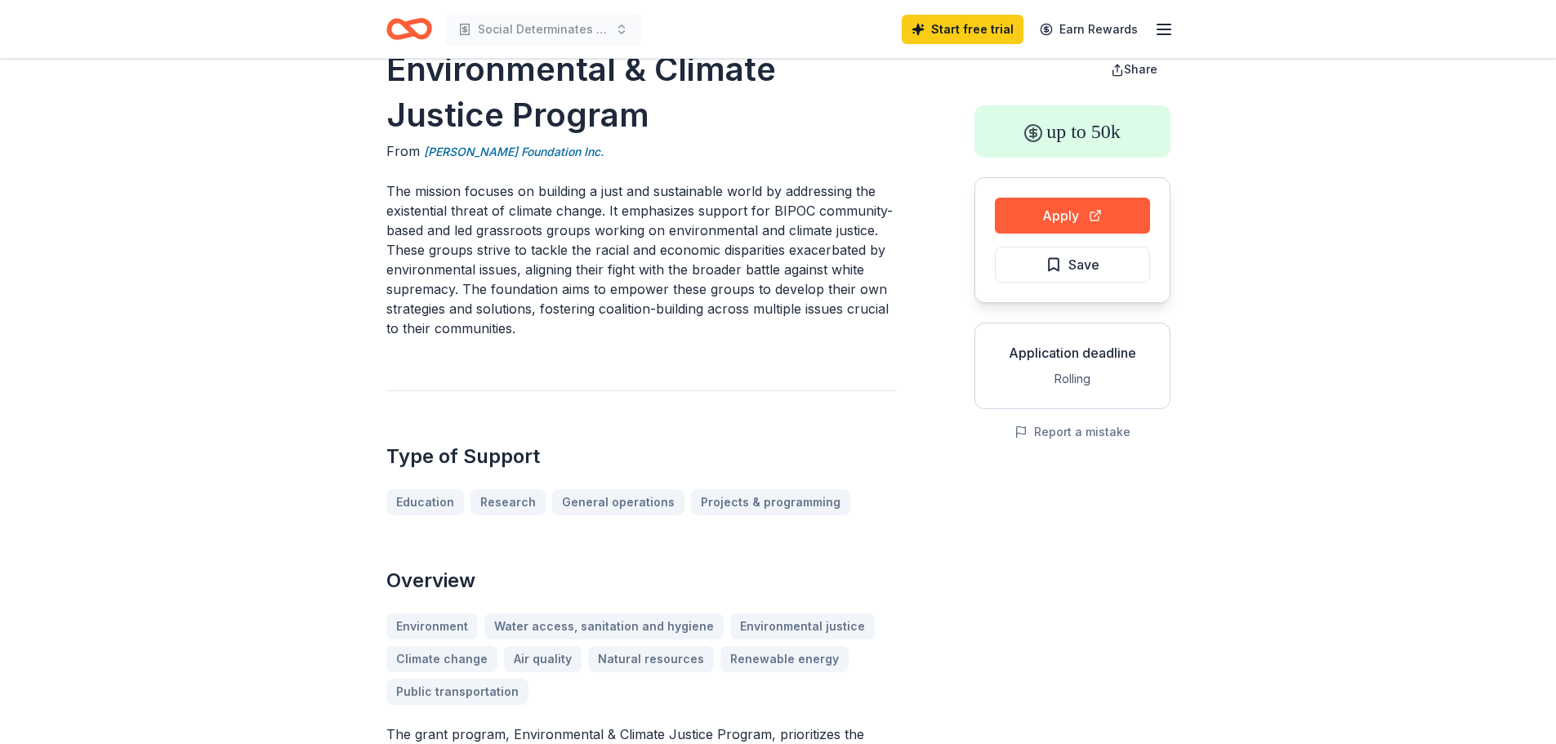
scroll to position [82, 0]
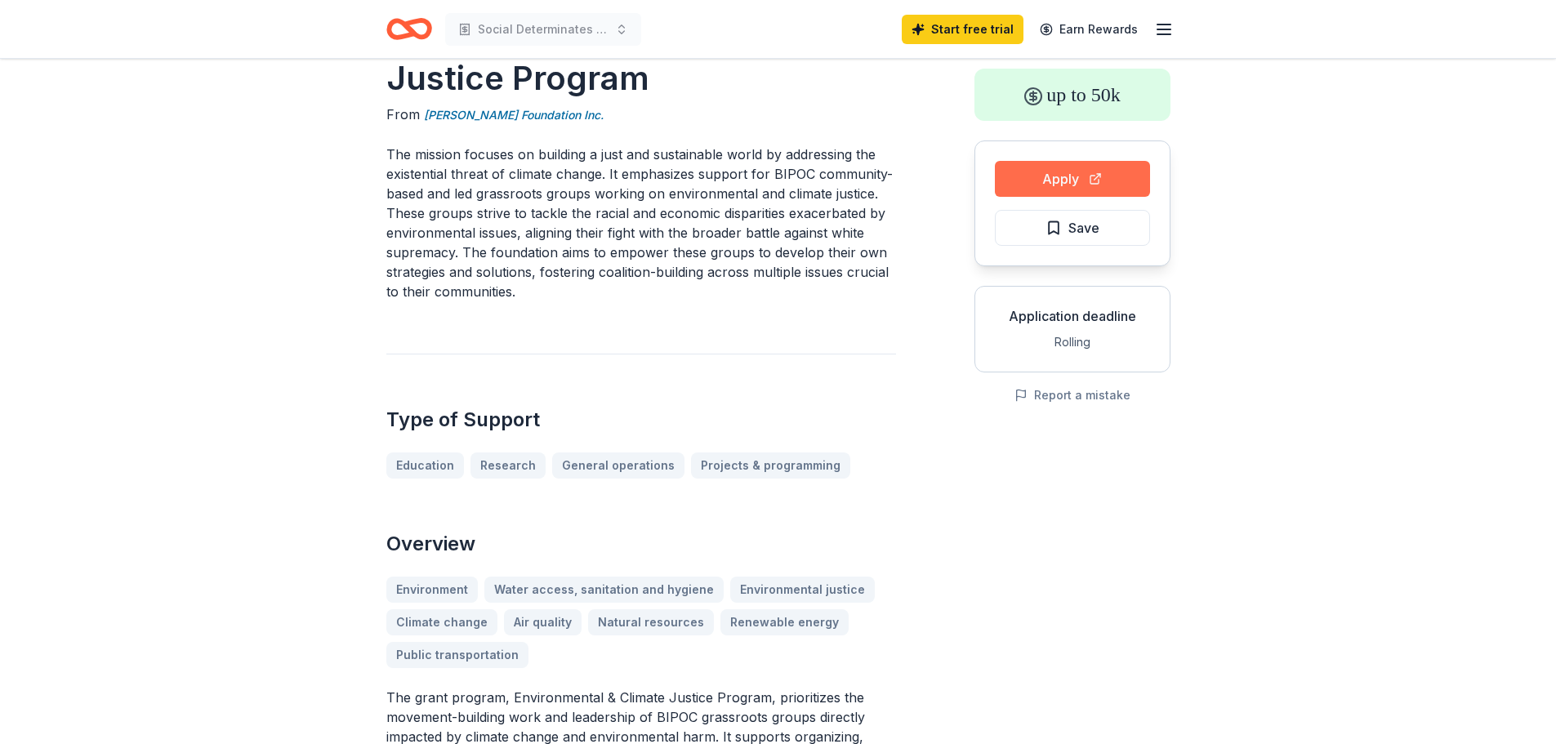
click at [1042, 180] on button "Apply" at bounding box center [1072, 179] width 155 height 36
